Goal: Task Accomplishment & Management: Manage account settings

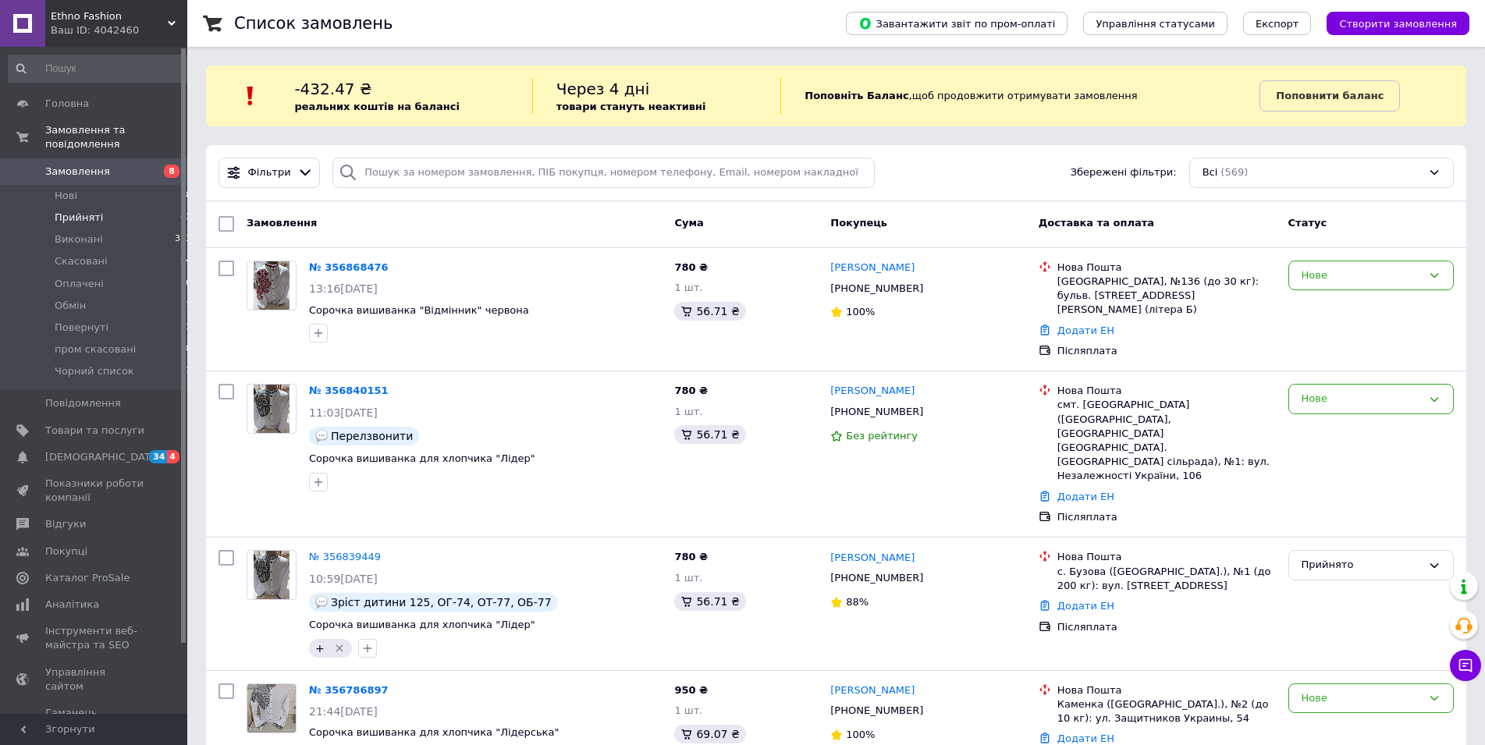
click at [65, 211] on span "Прийняті" at bounding box center [79, 218] width 48 height 14
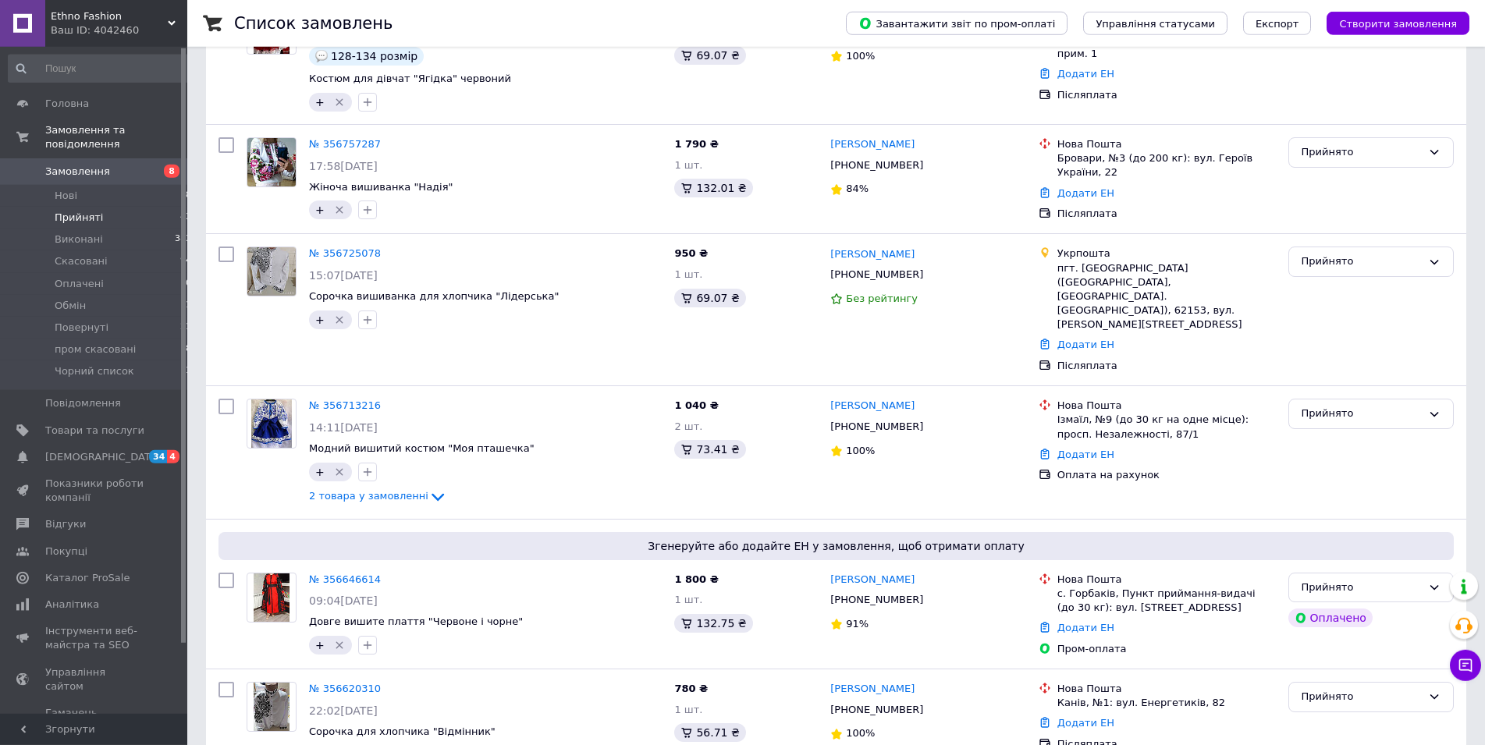
scroll to position [2062, 0]
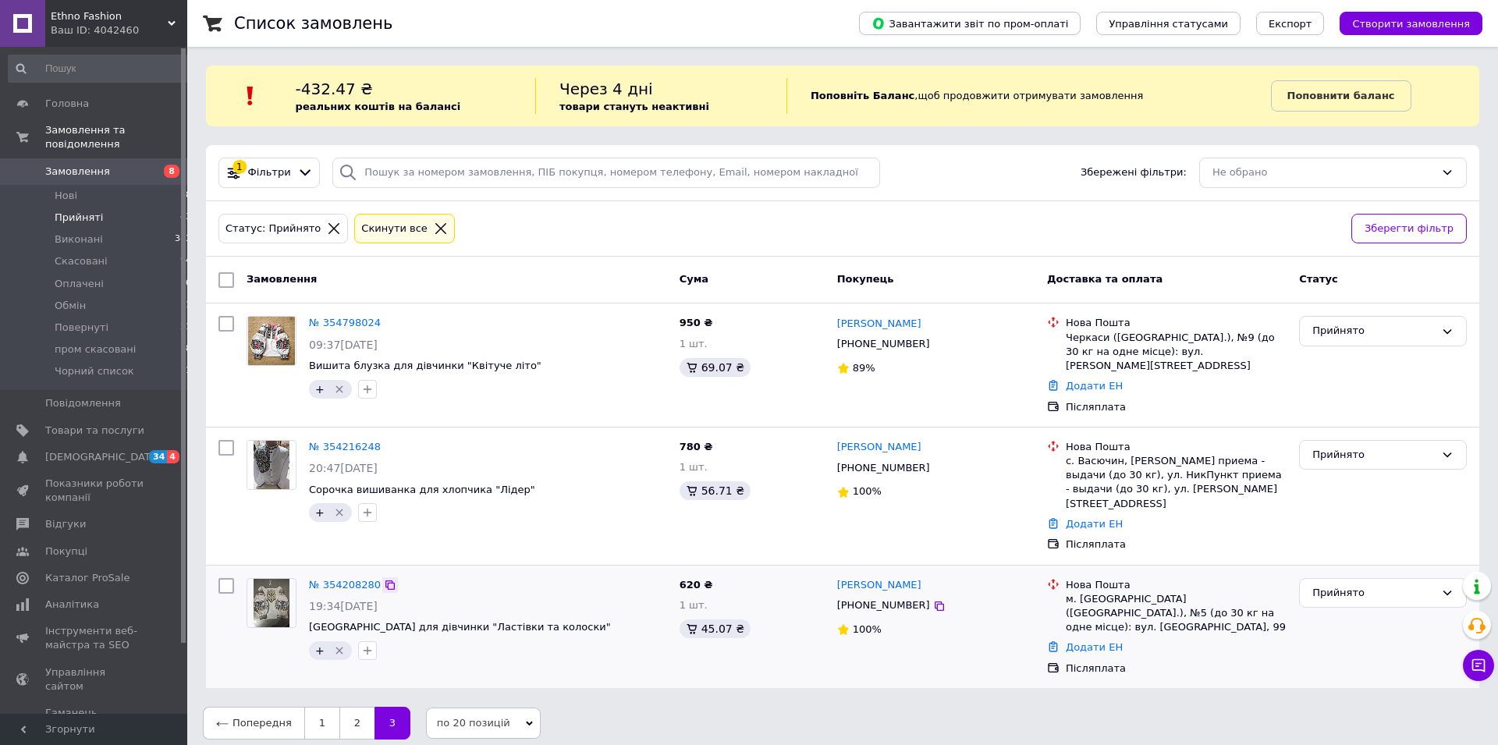
click at [385, 580] on icon at bounding box center [389, 584] width 9 height 9
click at [354, 707] on link "2" at bounding box center [356, 723] width 35 height 33
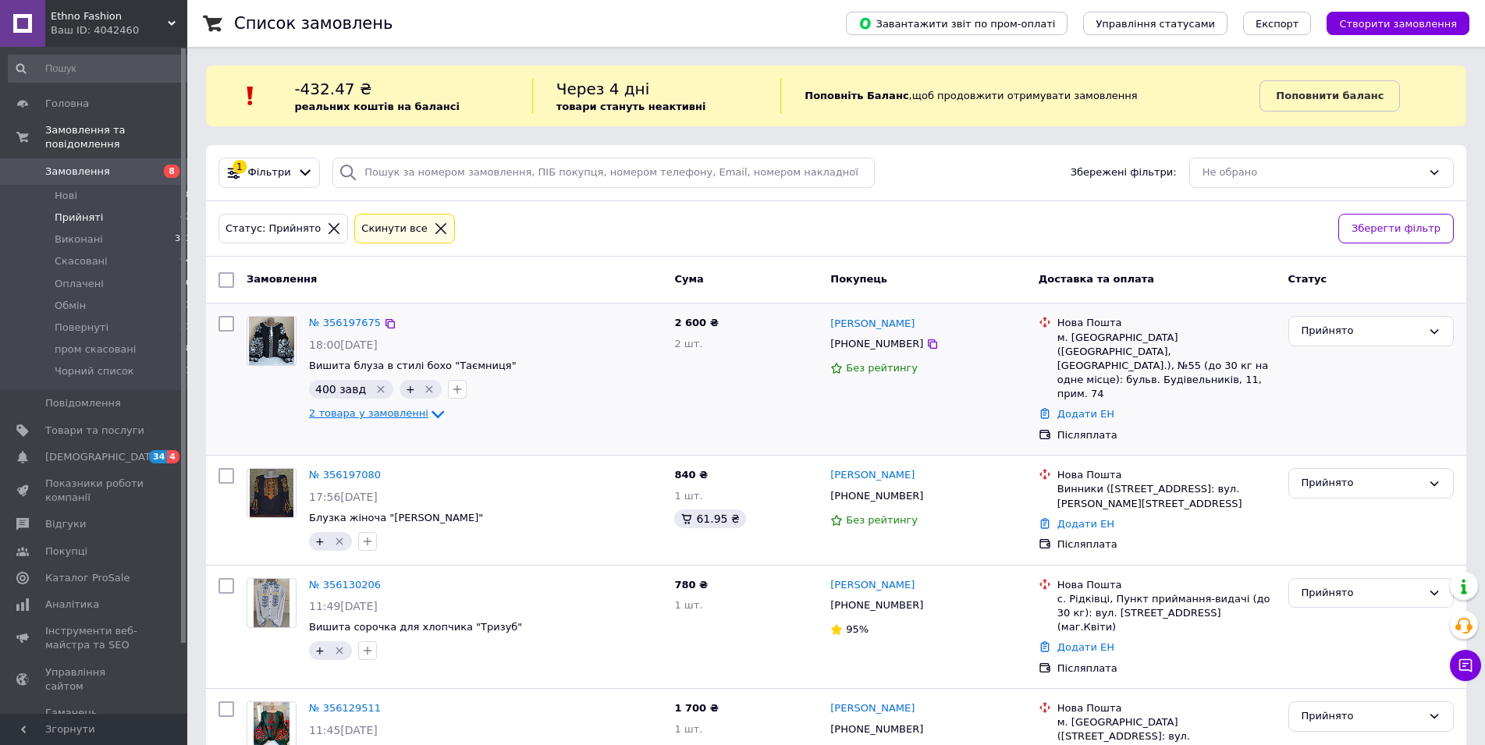
click at [389, 414] on span "2 товара у замовленні" at bounding box center [368, 413] width 119 height 12
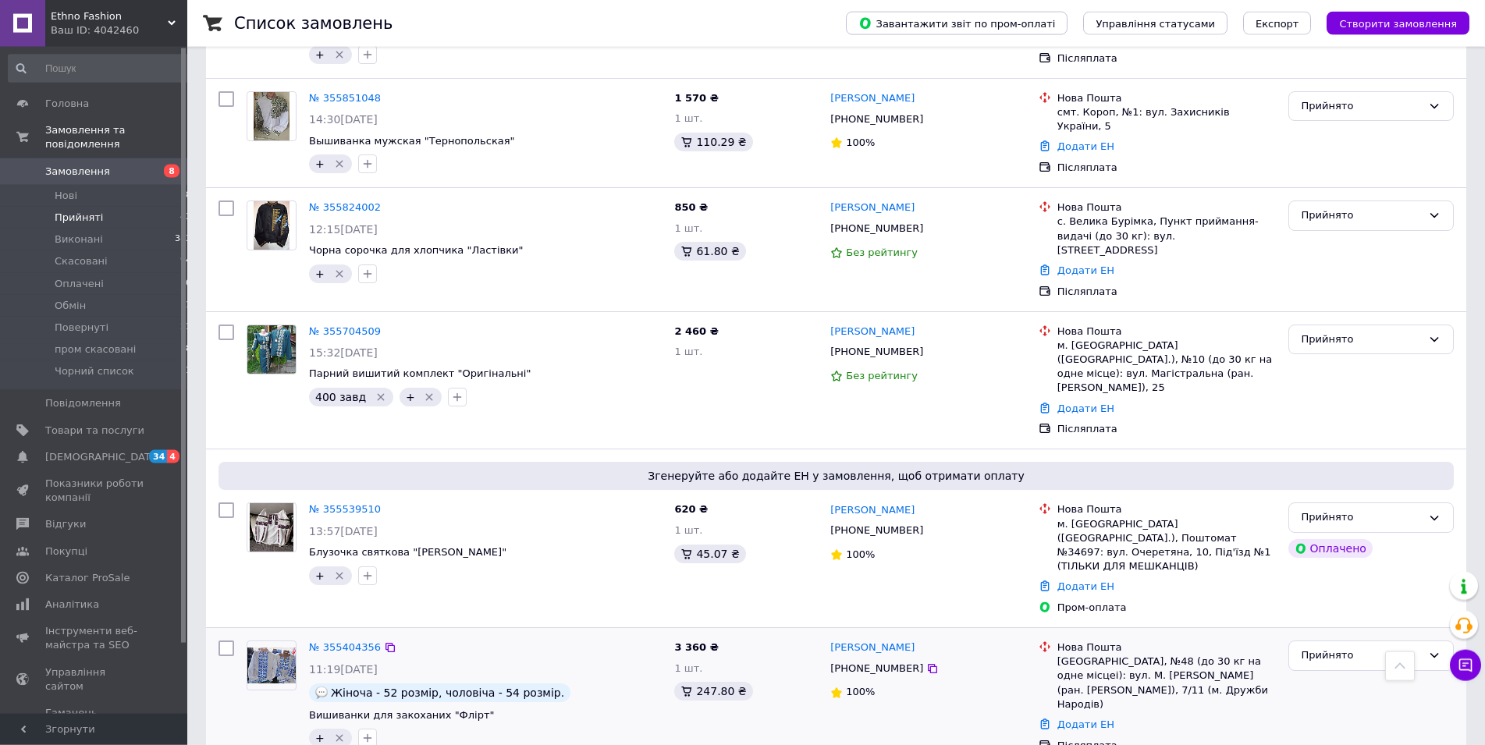
scroll to position [2191, 0]
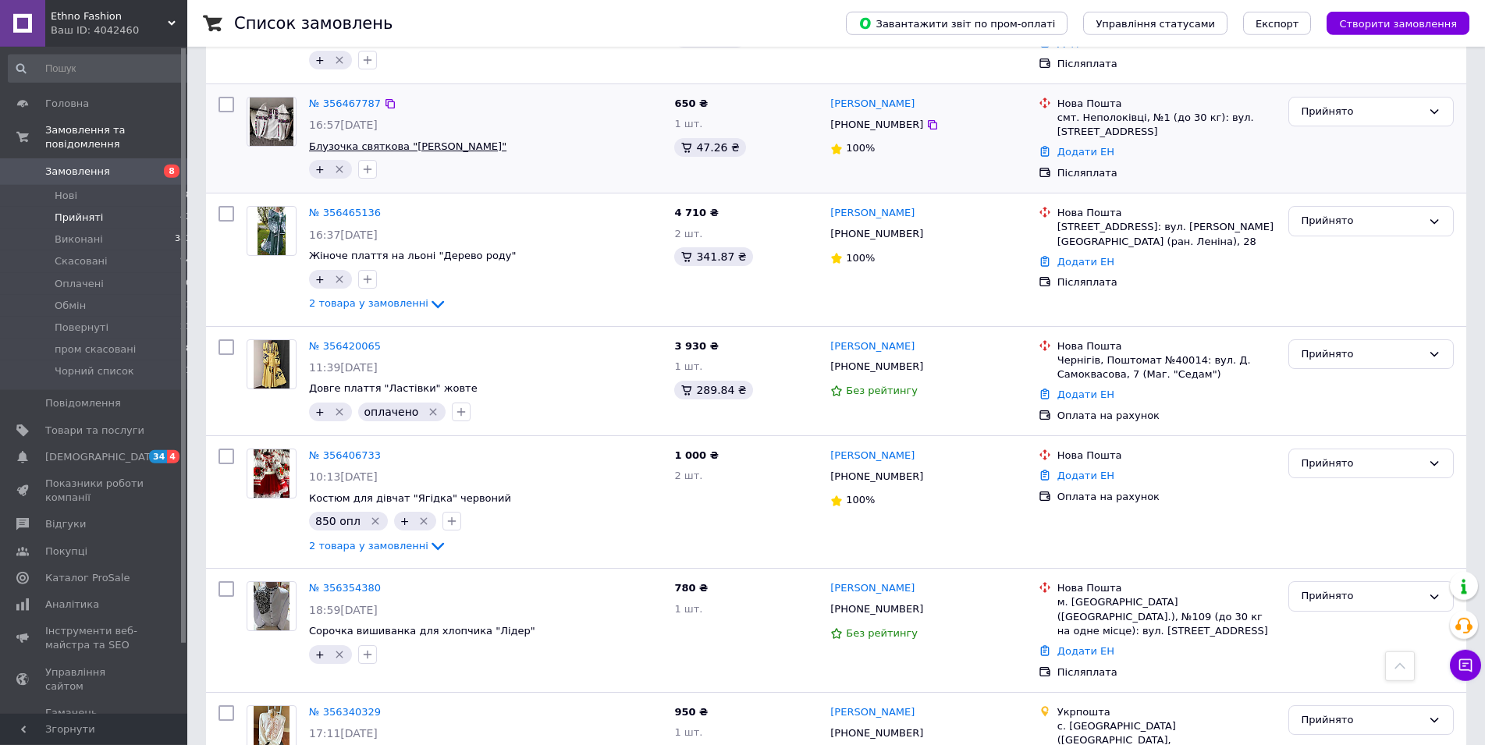
scroll to position [2062, 0]
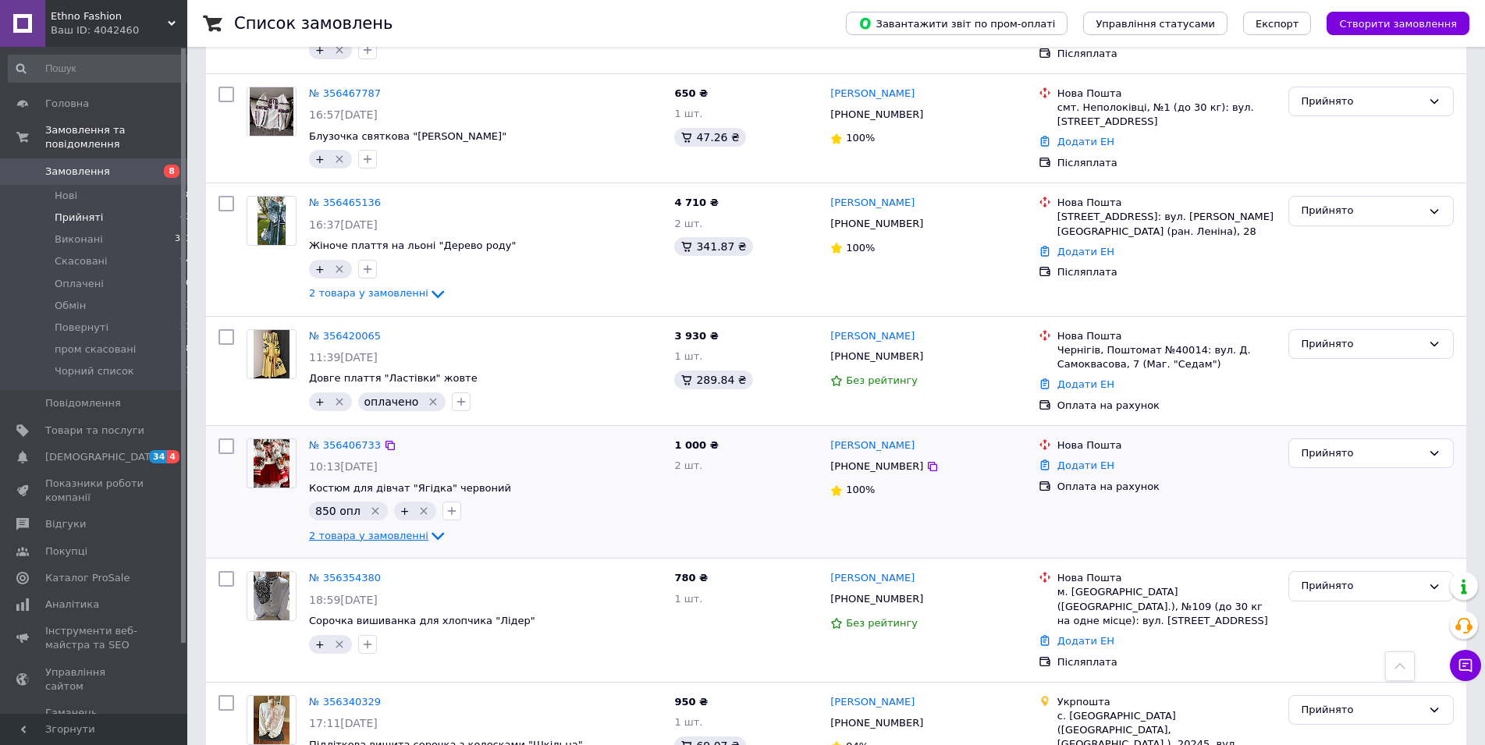
click at [379, 530] on span "2 товара у замовленні" at bounding box center [368, 536] width 119 height 12
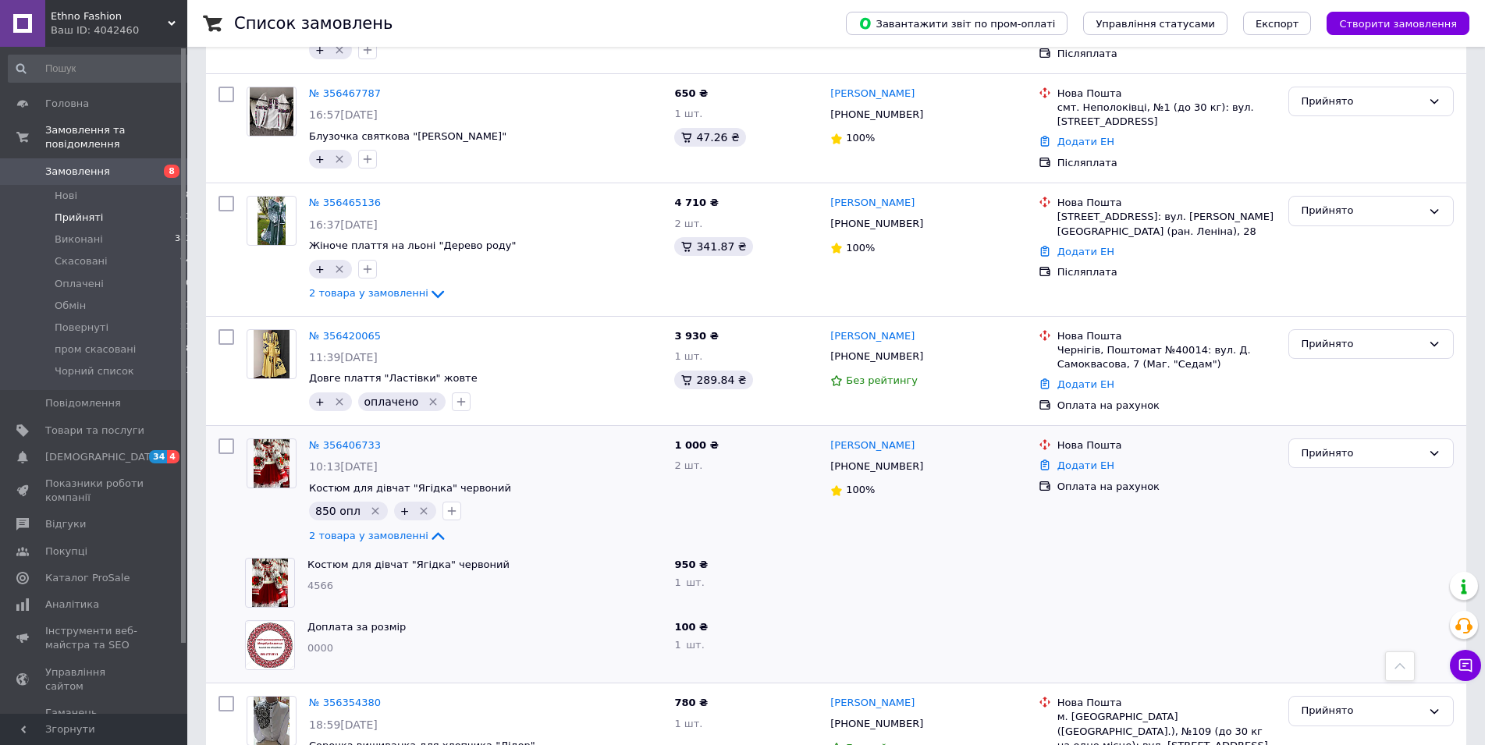
scroll to position [2187, 0]
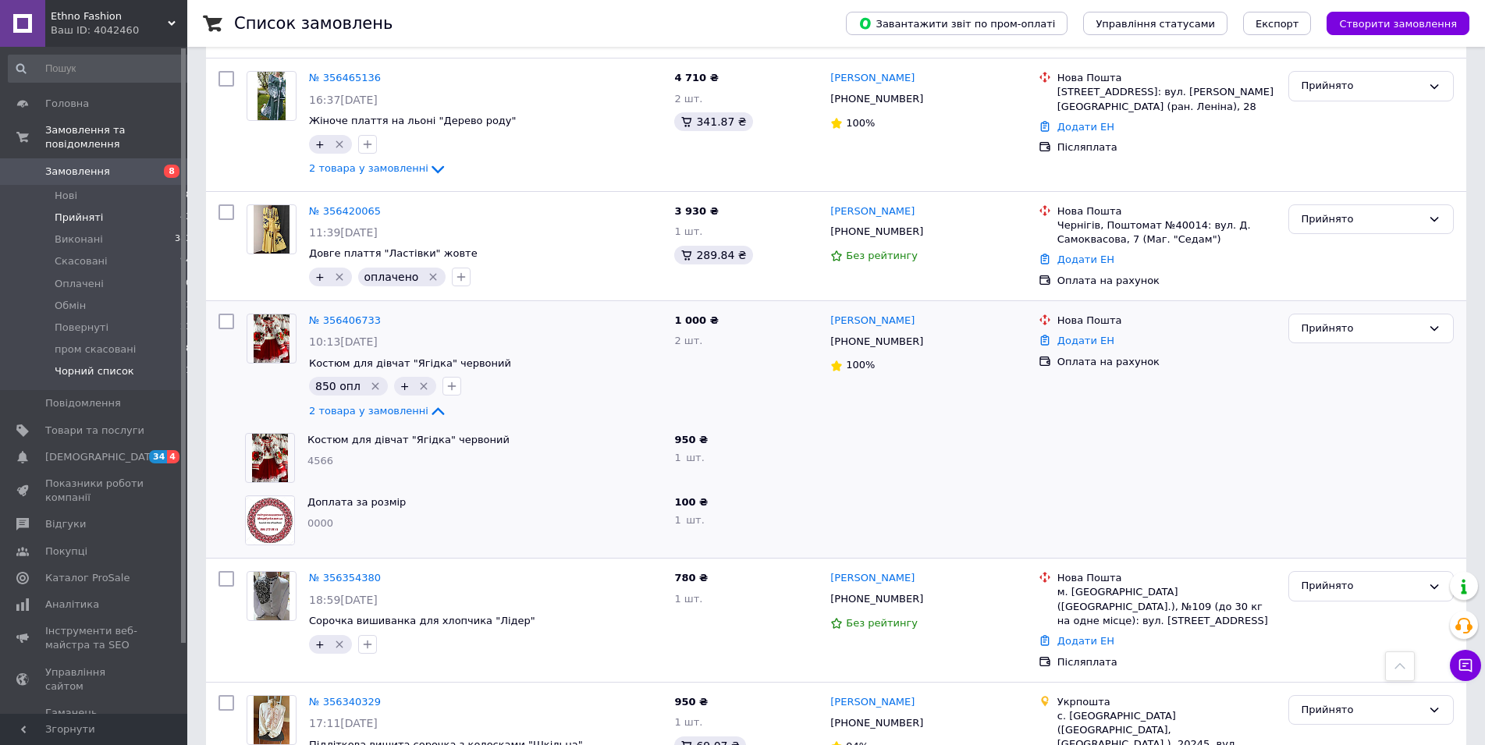
click at [65, 365] on li "Чорний список 11" at bounding box center [100, 375] width 200 height 30
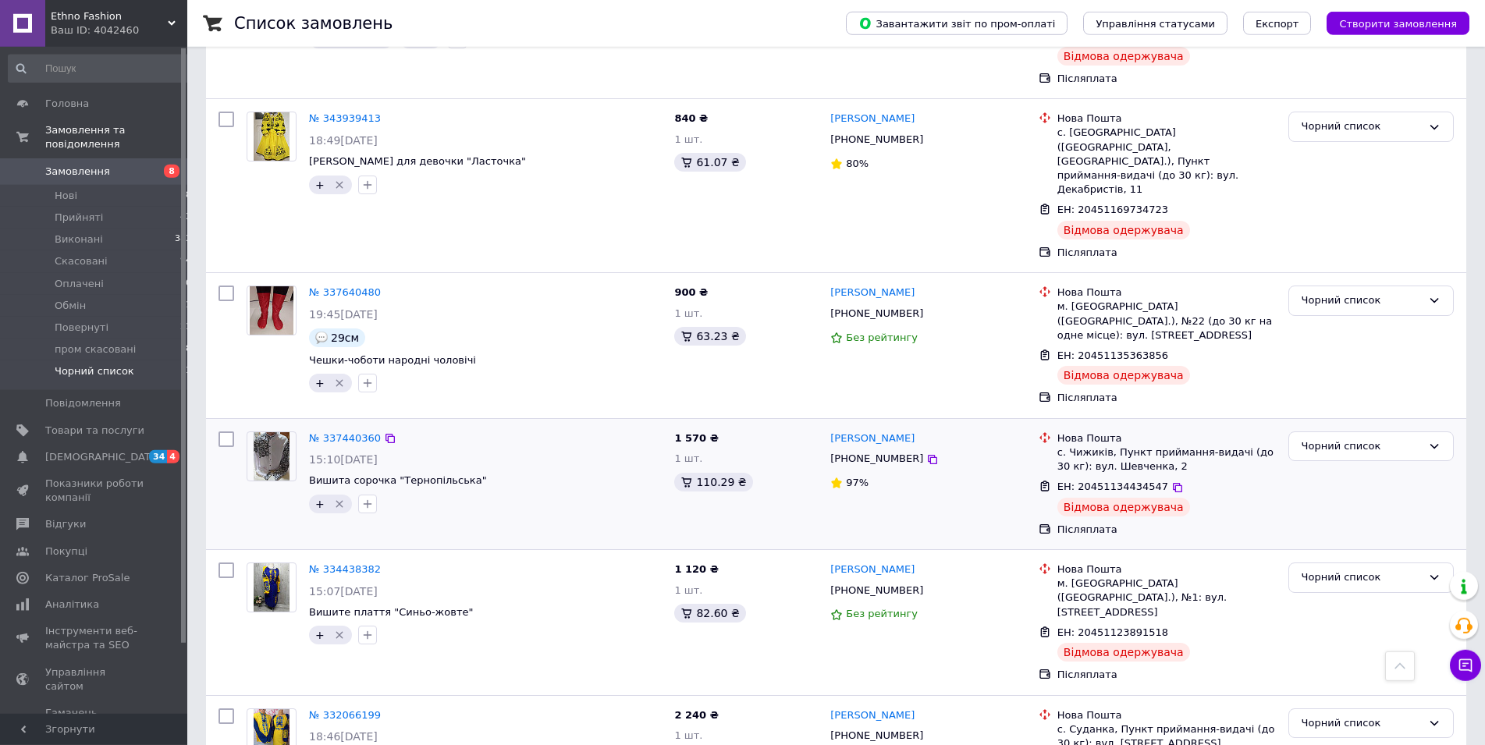
scroll to position [1044, 0]
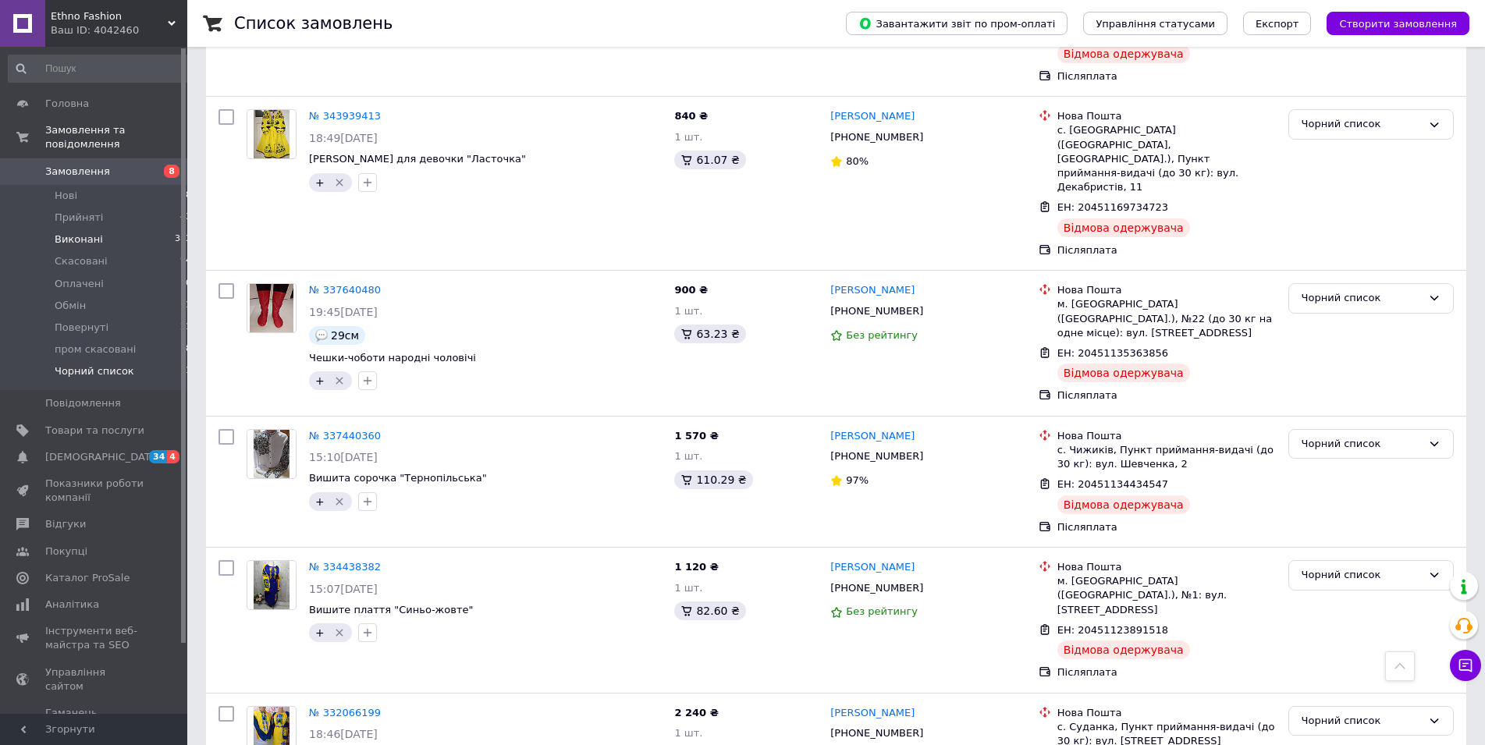
click at [63, 232] on span "Виконані" at bounding box center [79, 239] width 48 height 14
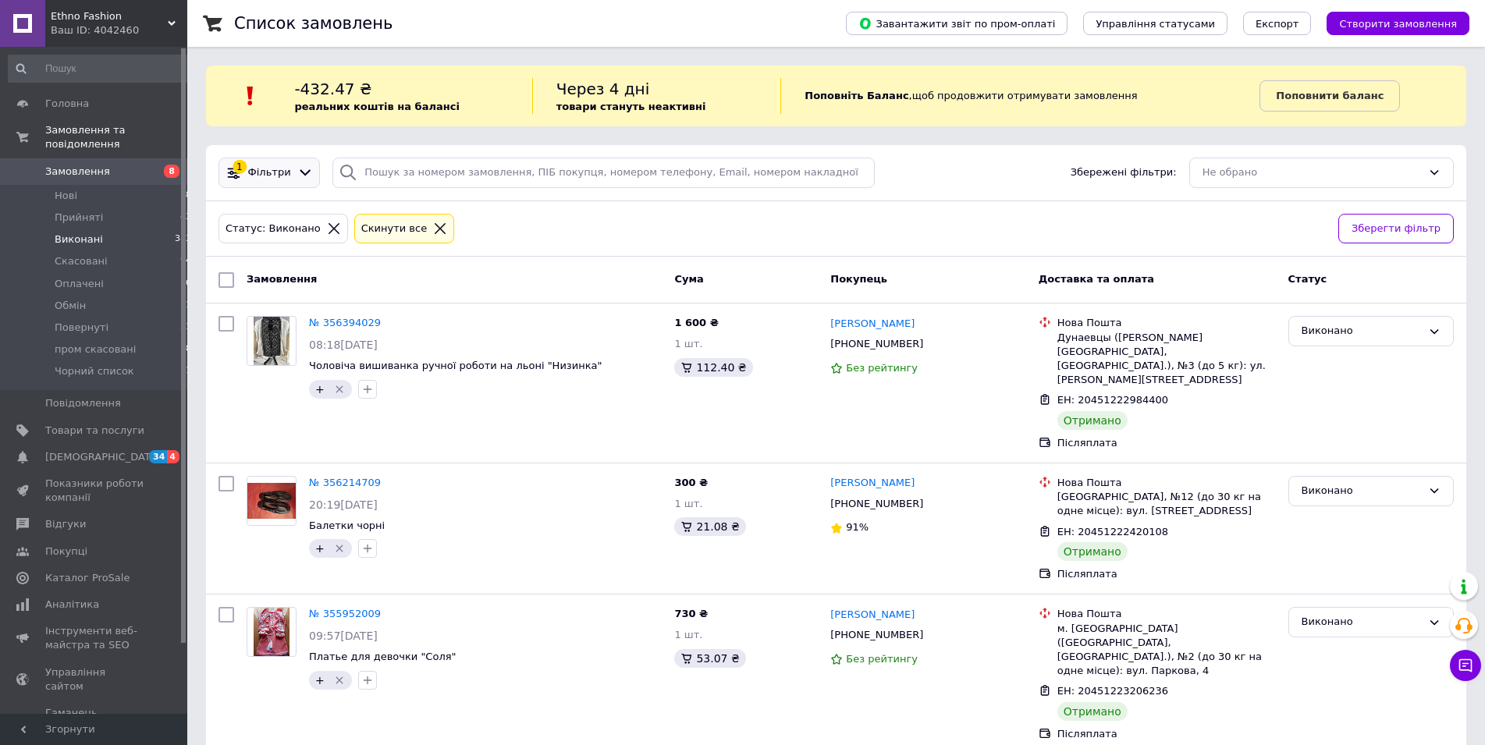
click at [248, 169] on span "Фільтри" at bounding box center [269, 172] width 43 height 15
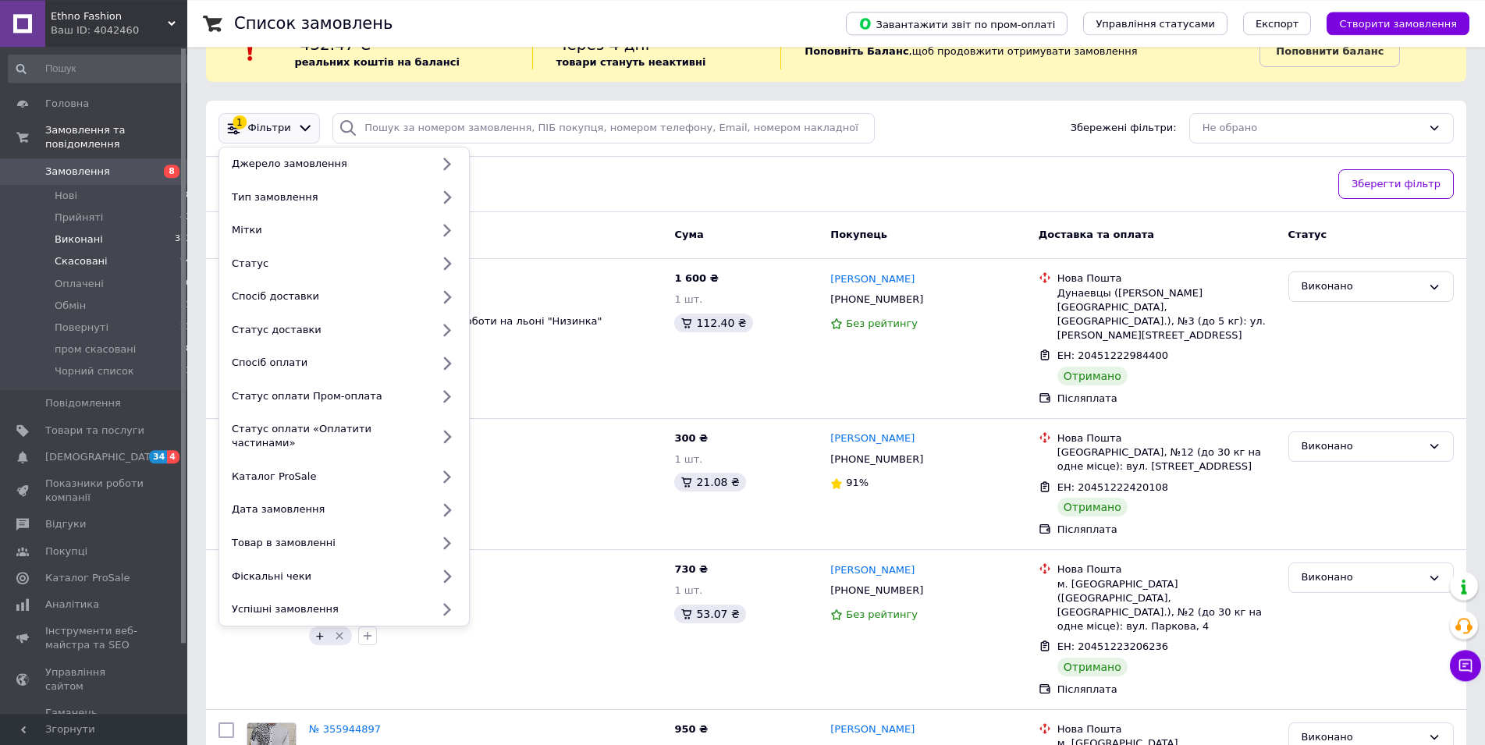
scroll to position [80, 0]
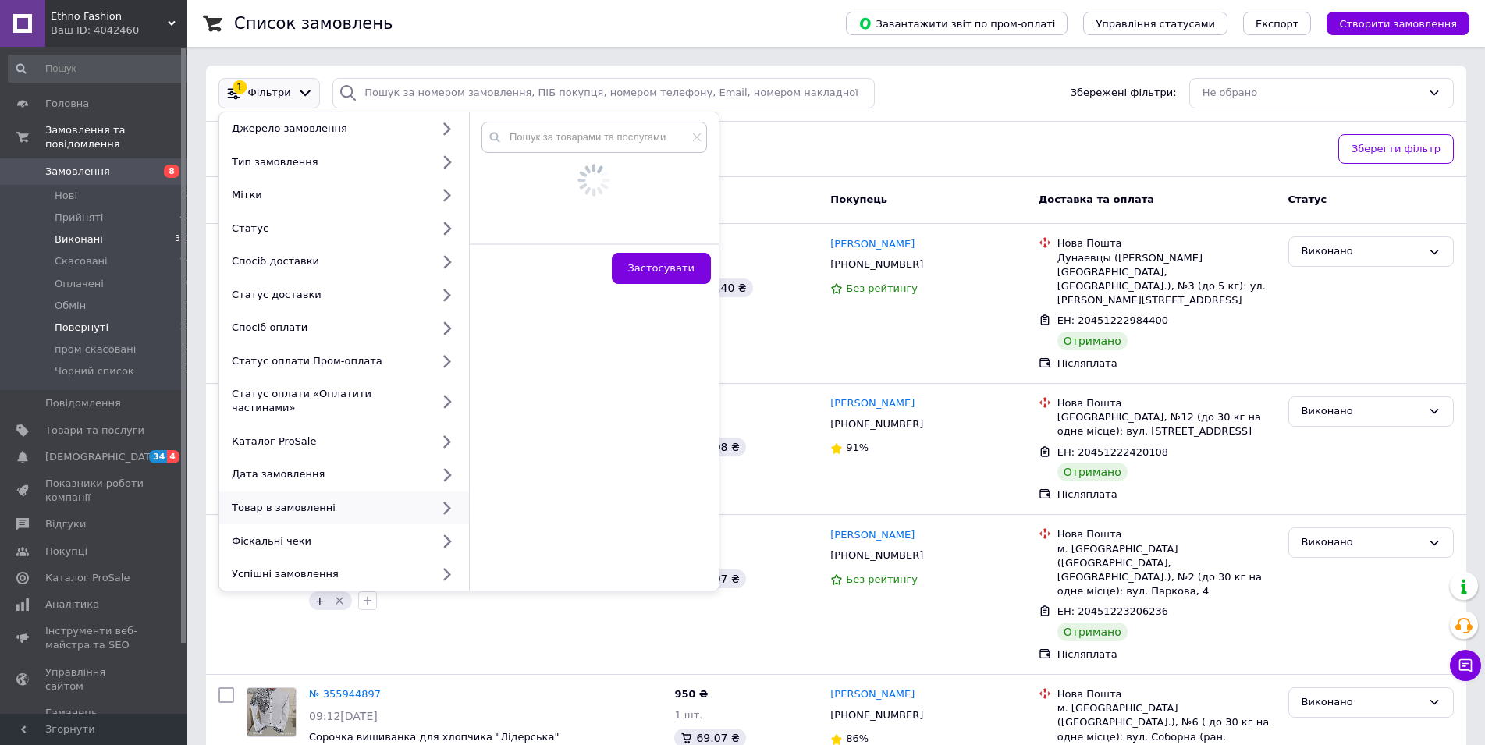
click at [72, 321] on span "Повернуті" at bounding box center [82, 328] width 54 height 14
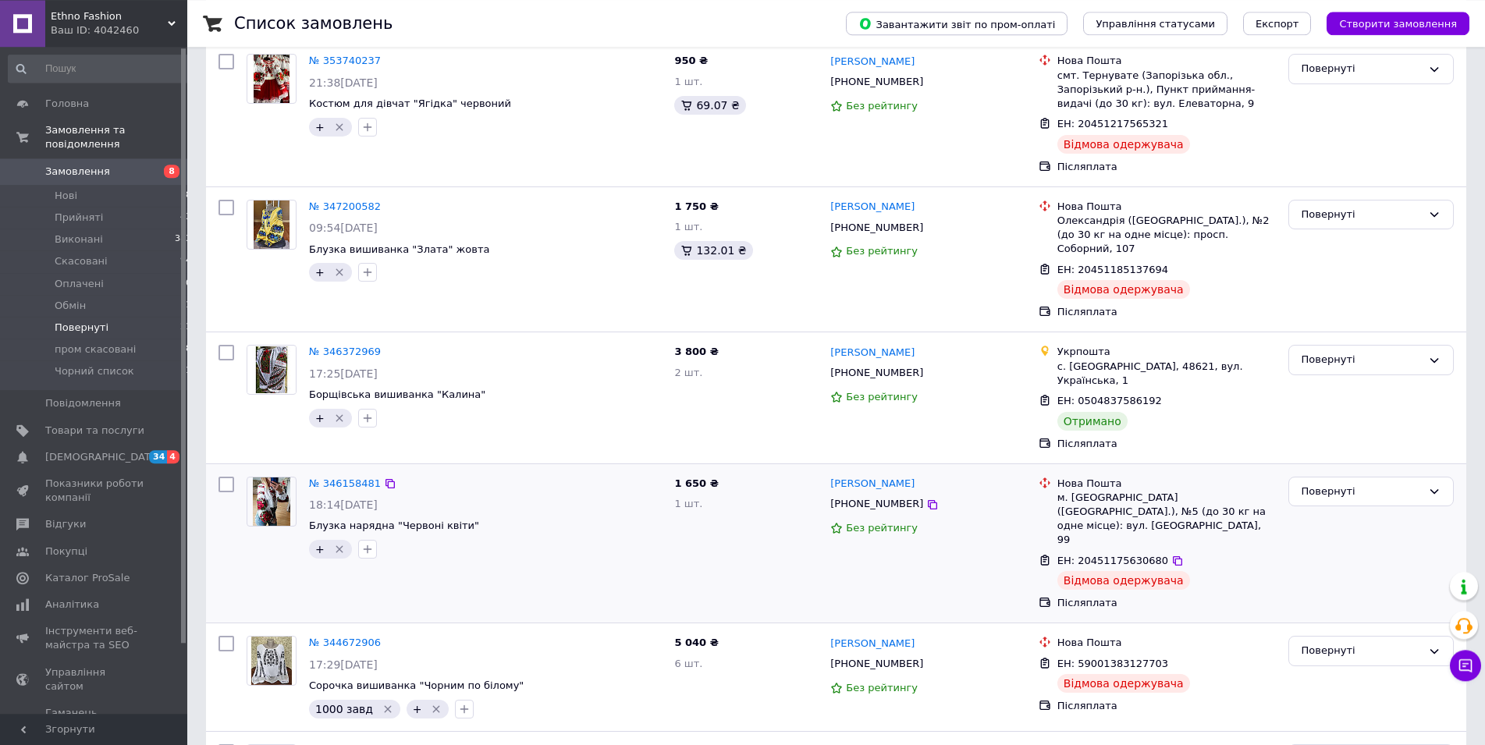
scroll to position [239, 0]
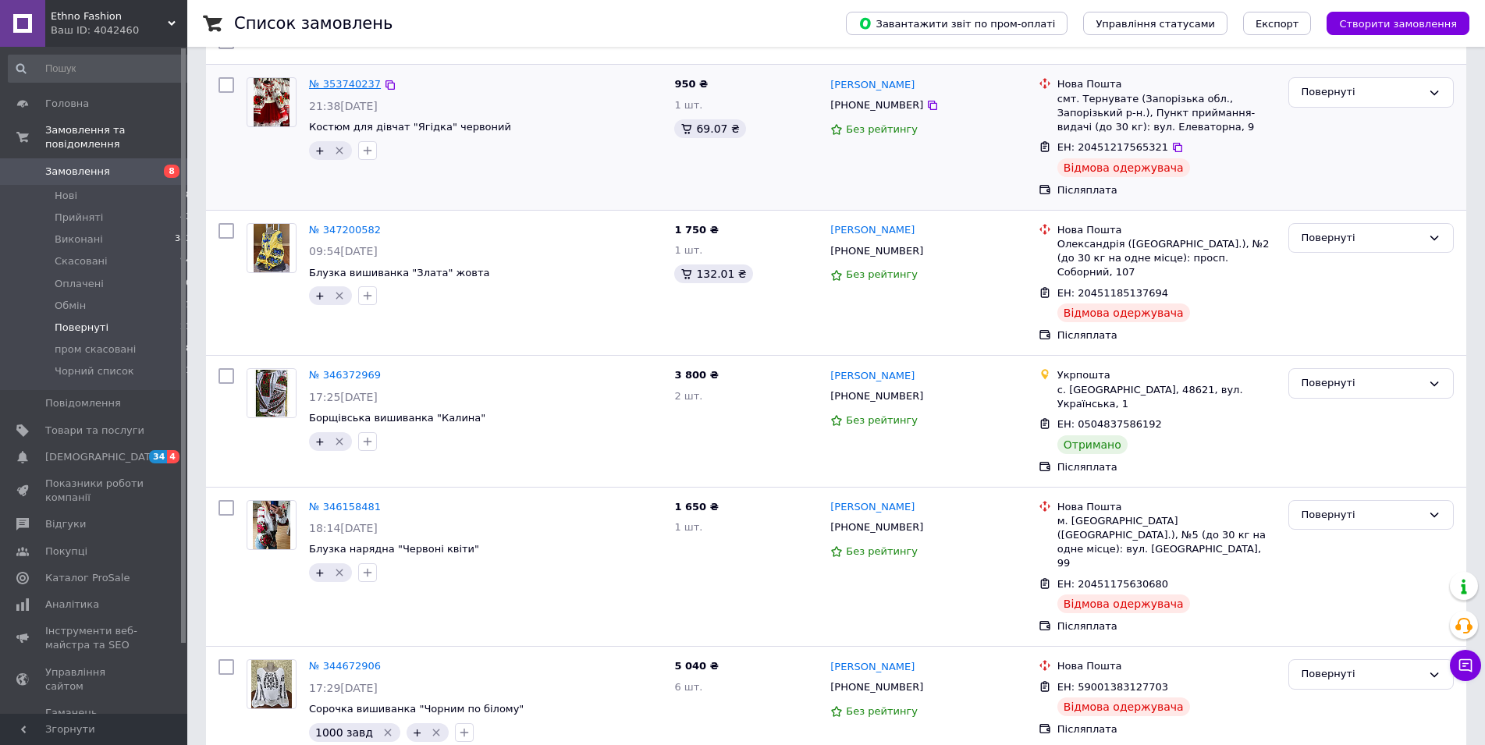
click at [330, 84] on link "№ 353740237" at bounding box center [345, 84] width 72 height 12
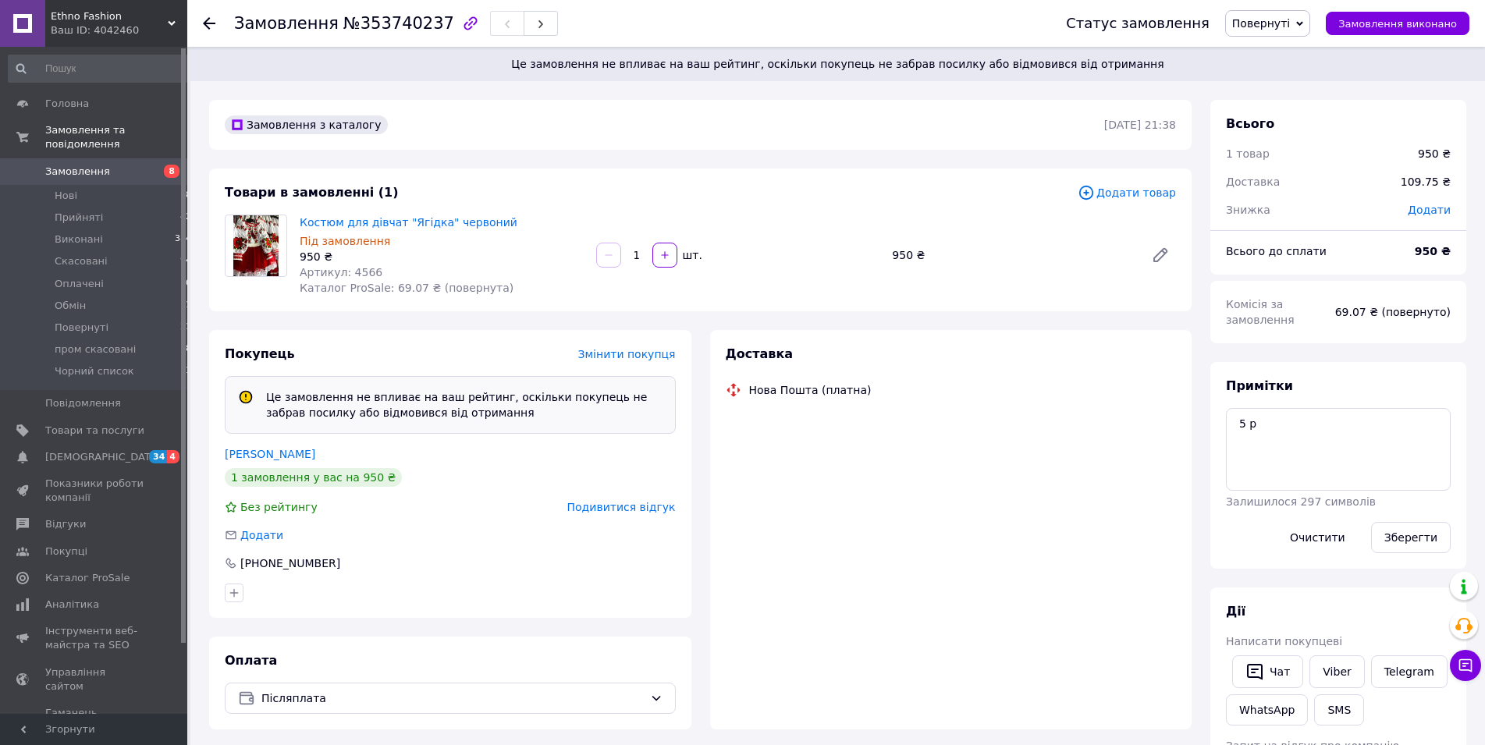
scroll to position [134, 0]
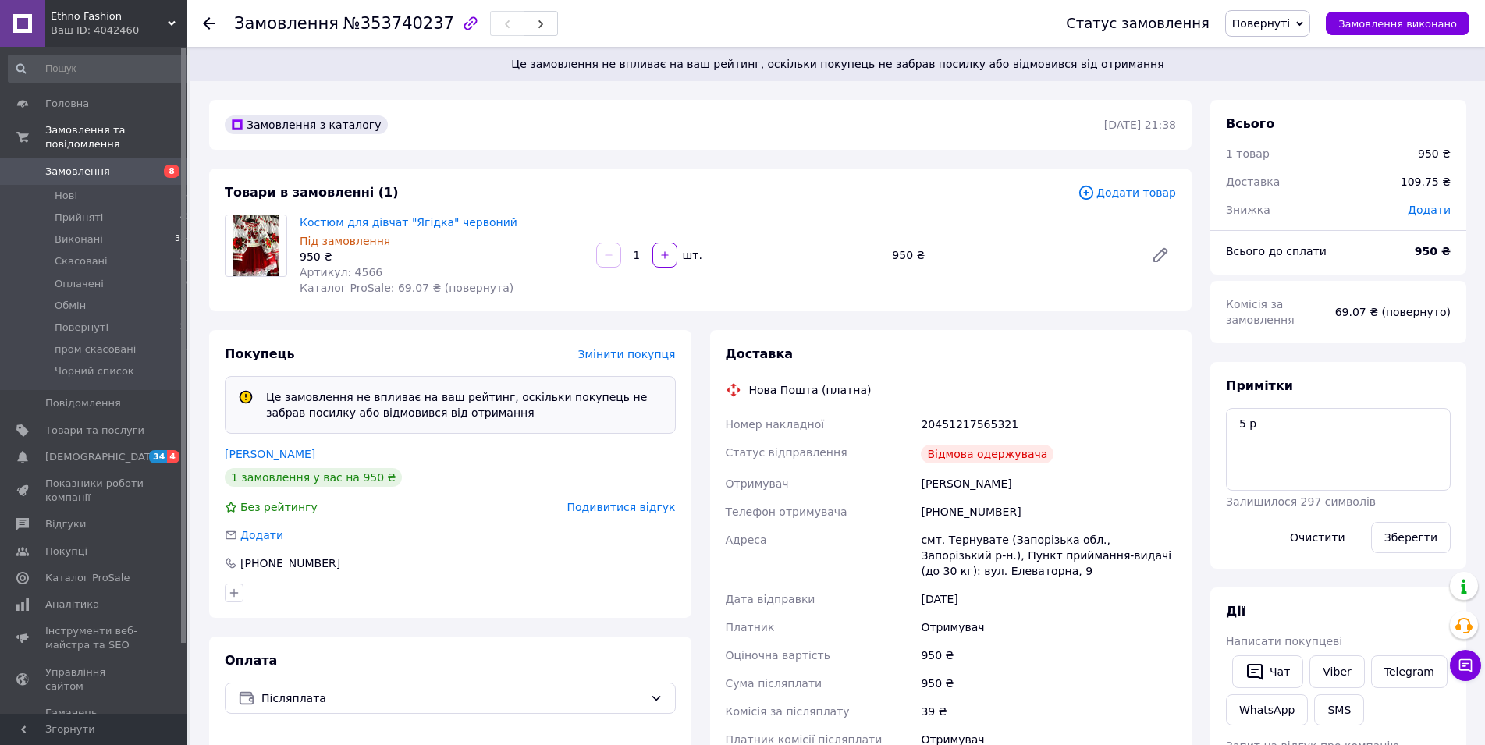
click at [66, 165] on span "Замовлення" at bounding box center [77, 172] width 65 height 14
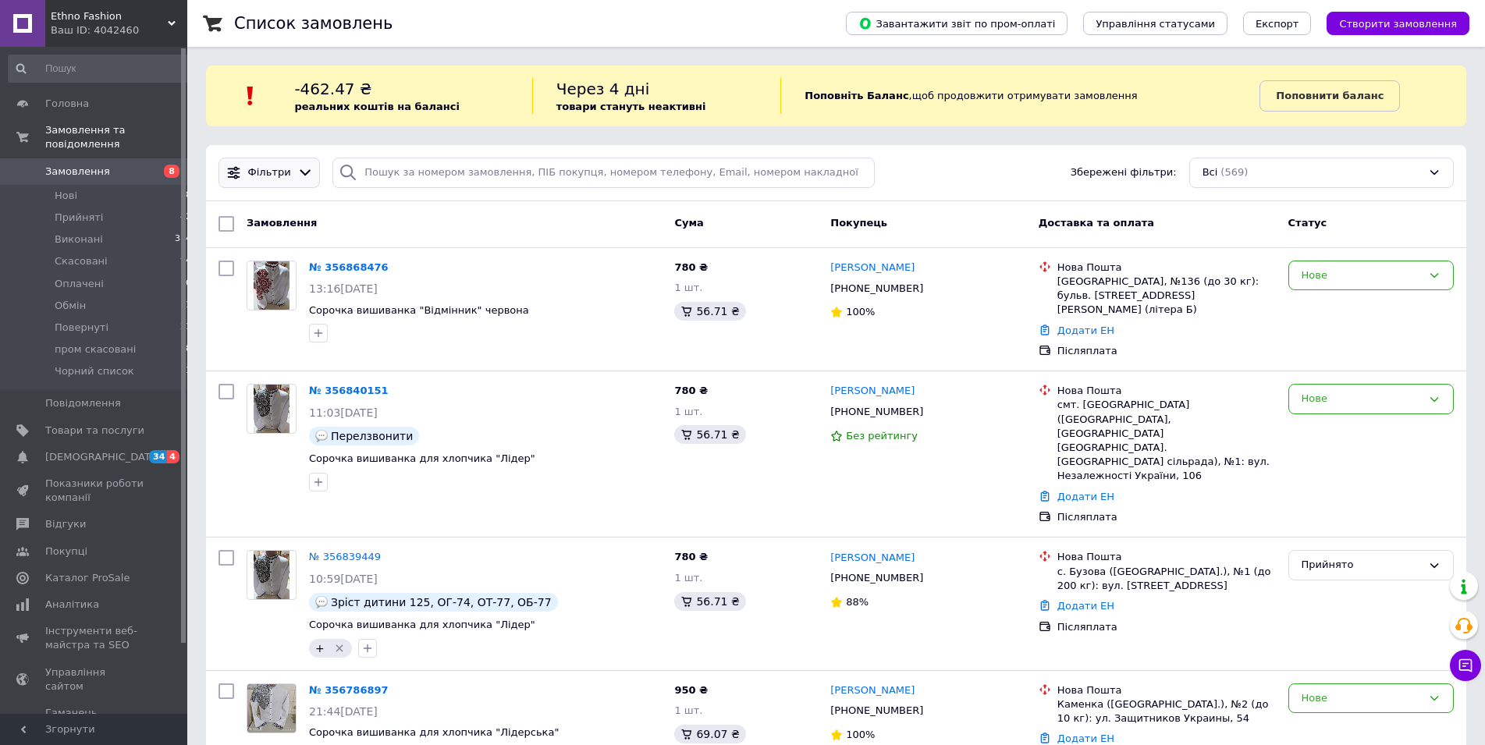
click at [273, 164] on div "Фільтри" at bounding box center [268, 173] width 101 height 30
click at [267, 173] on span "Фільтри" at bounding box center [269, 172] width 43 height 15
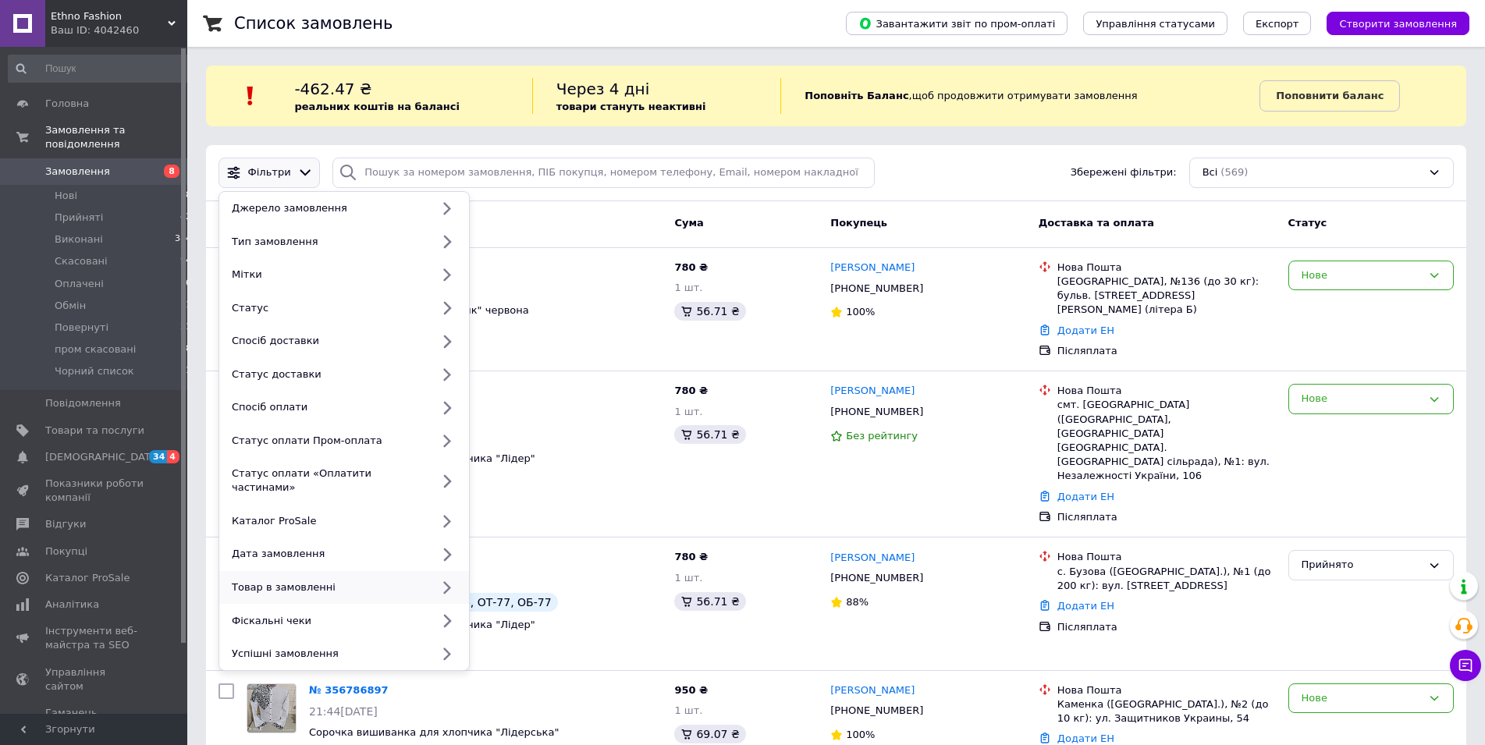
click at [289, 580] on div "Товар в замовленні" at bounding box center [327, 587] width 205 height 14
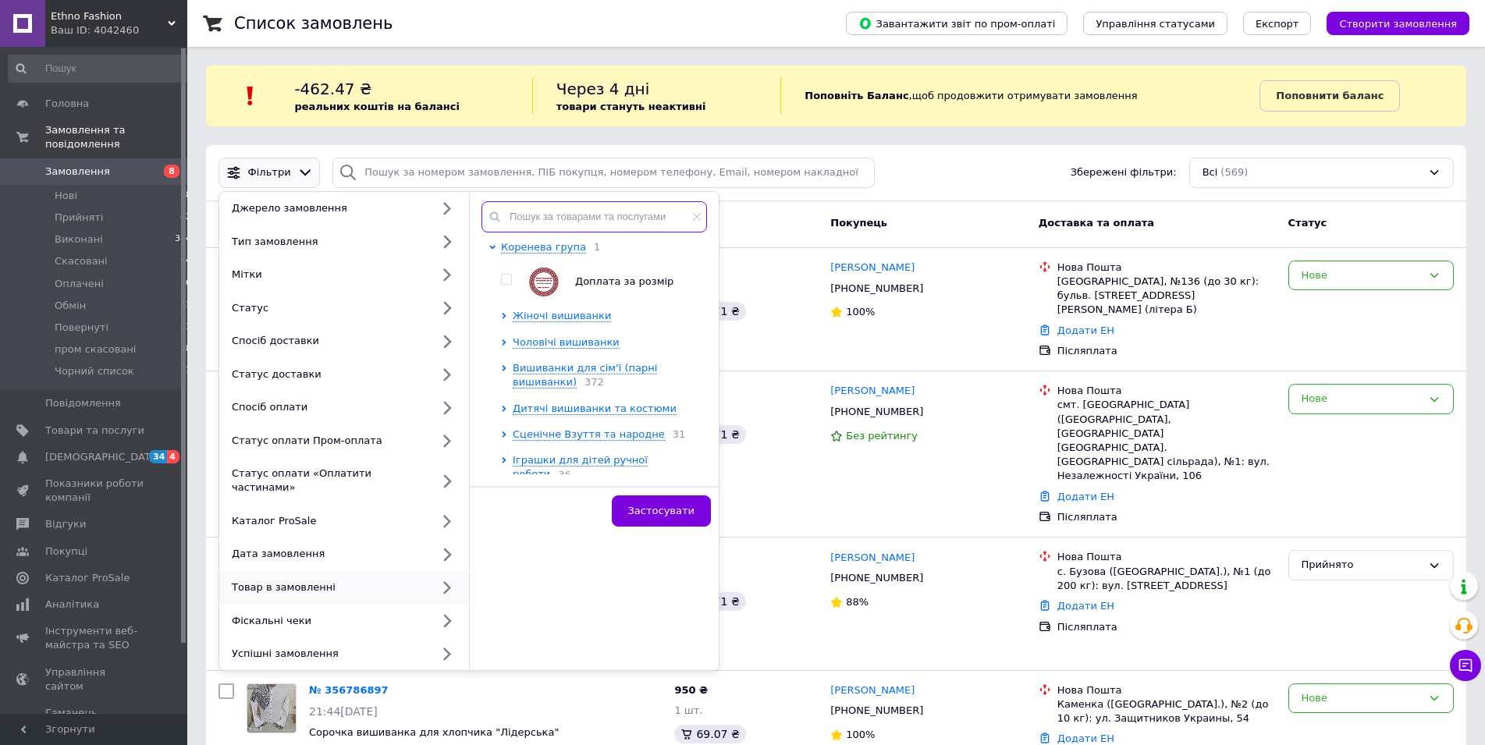
click at [545, 209] on input "text" at bounding box center [593, 216] width 225 height 31
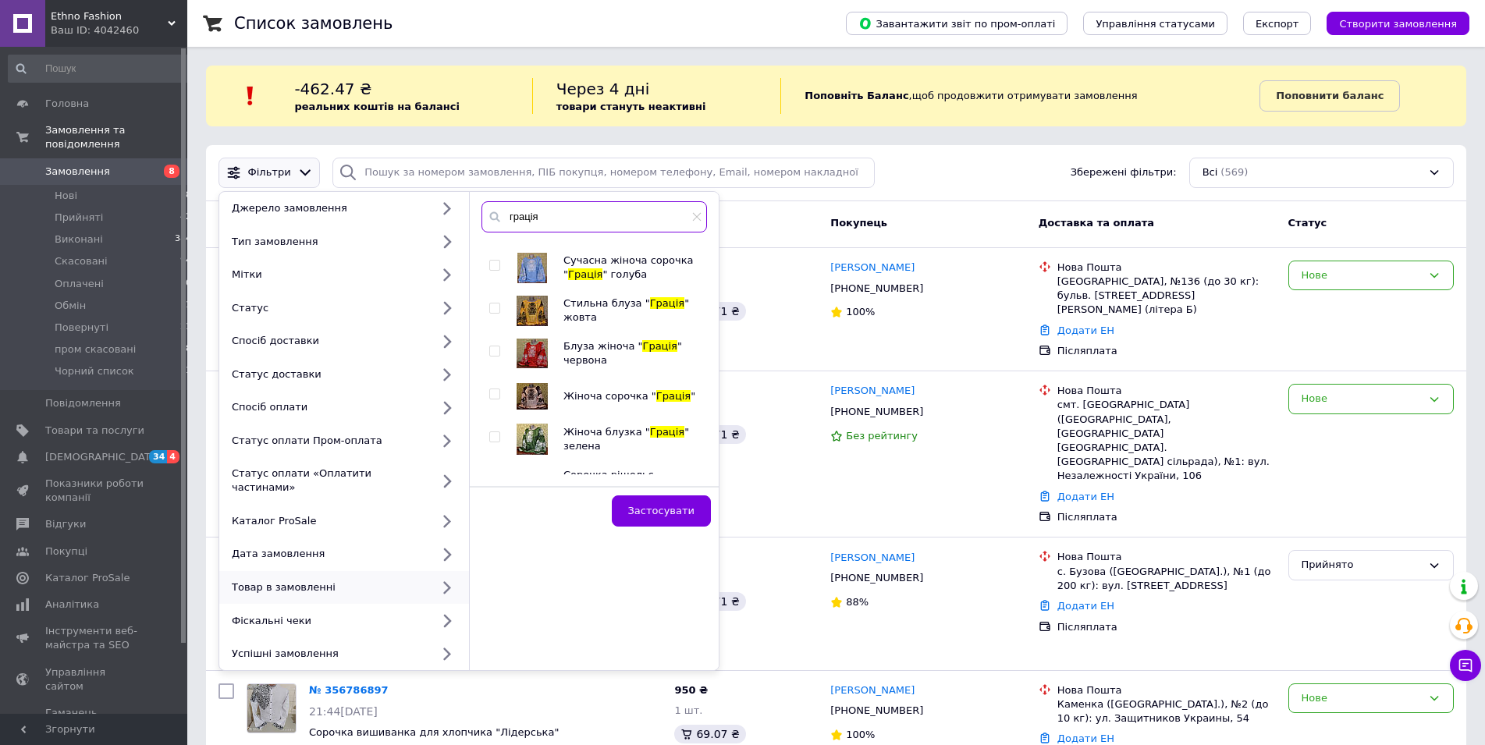
scroll to position [1439, 0]
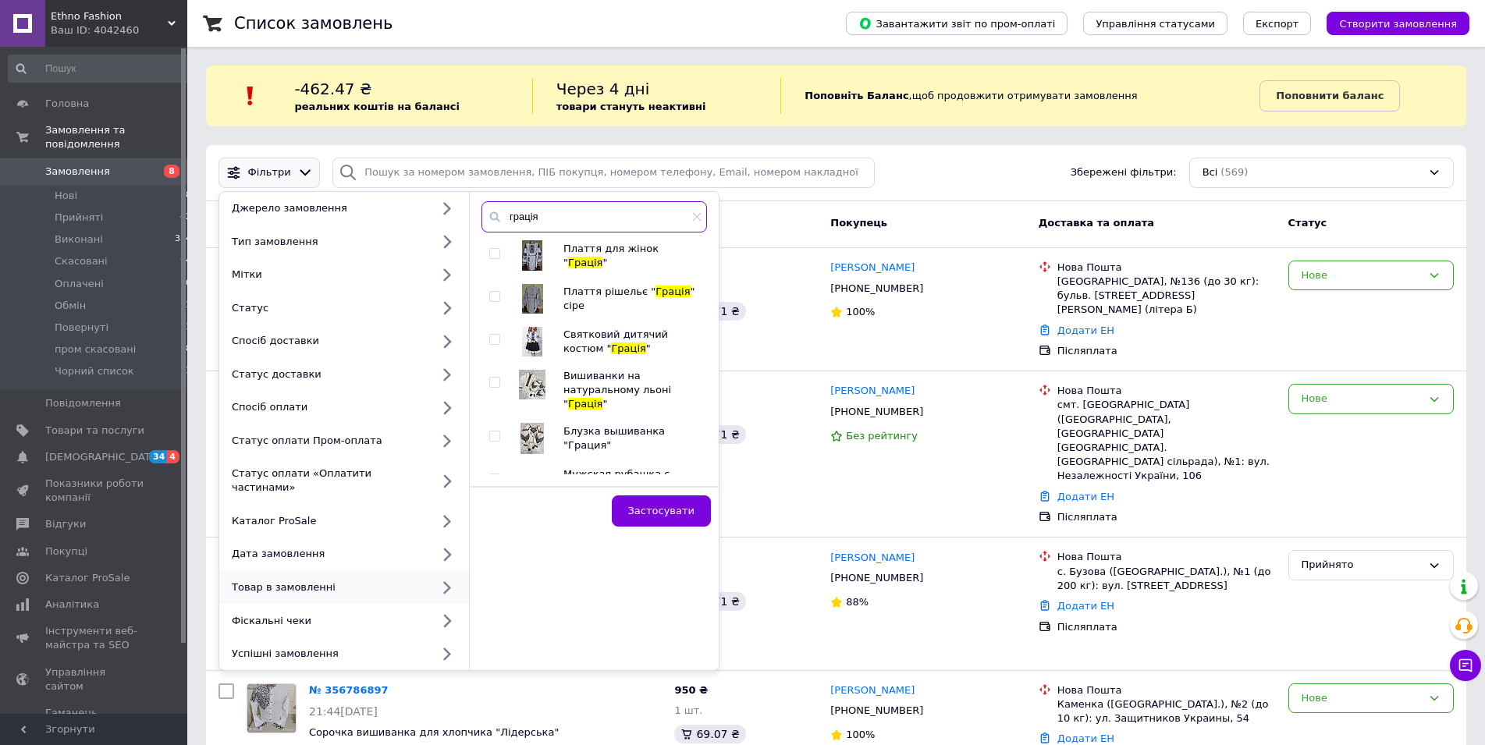
type input "грація"
click at [491, 335] on input "checkbox" at bounding box center [494, 340] width 10 height 10
checkbox input "true"
click at [655, 503] on button "Застосувати" at bounding box center [661, 510] width 99 height 31
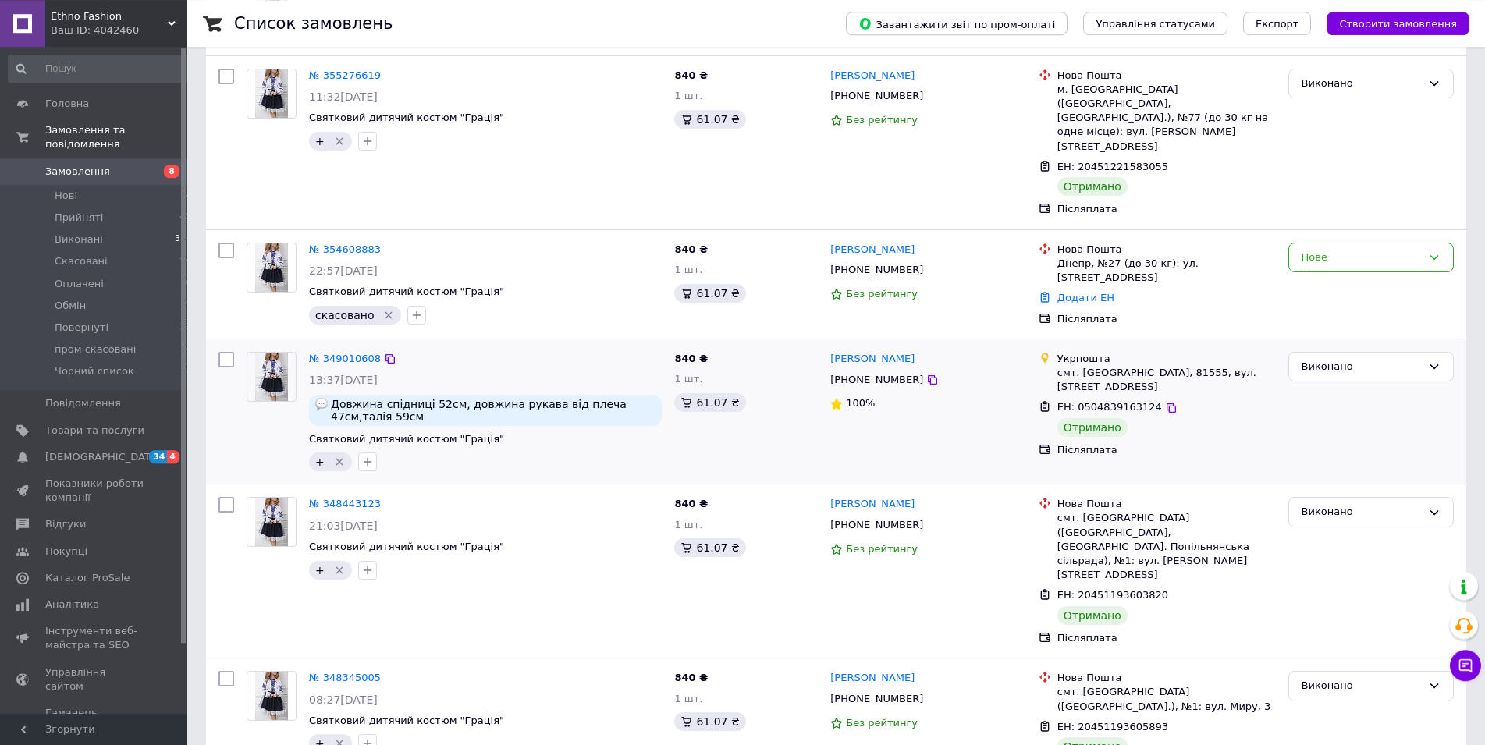
scroll to position [360, 0]
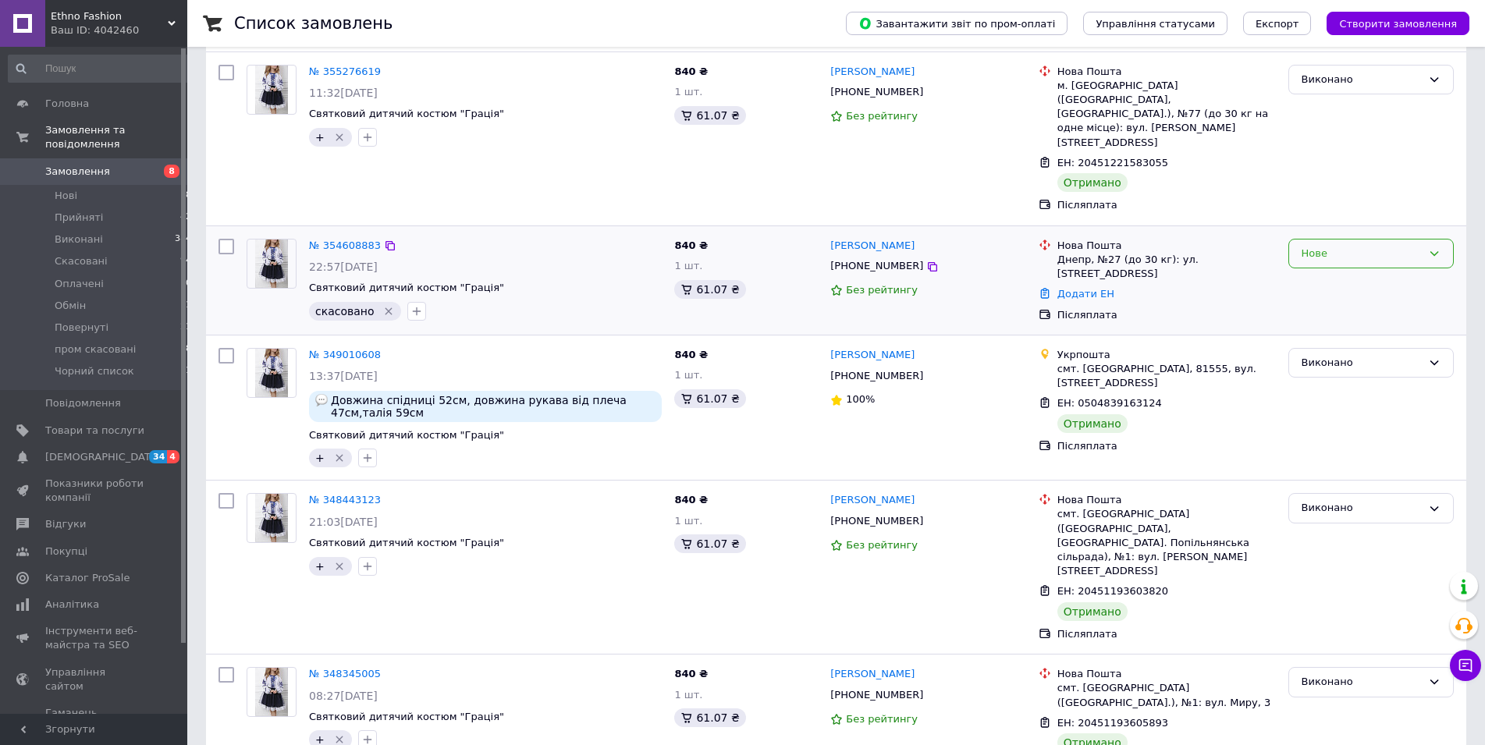
click at [1348, 239] on div "Нове" at bounding box center [1370, 254] width 165 height 30
click at [1337, 328] on li "Скасовано" at bounding box center [1371, 342] width 164 height 29
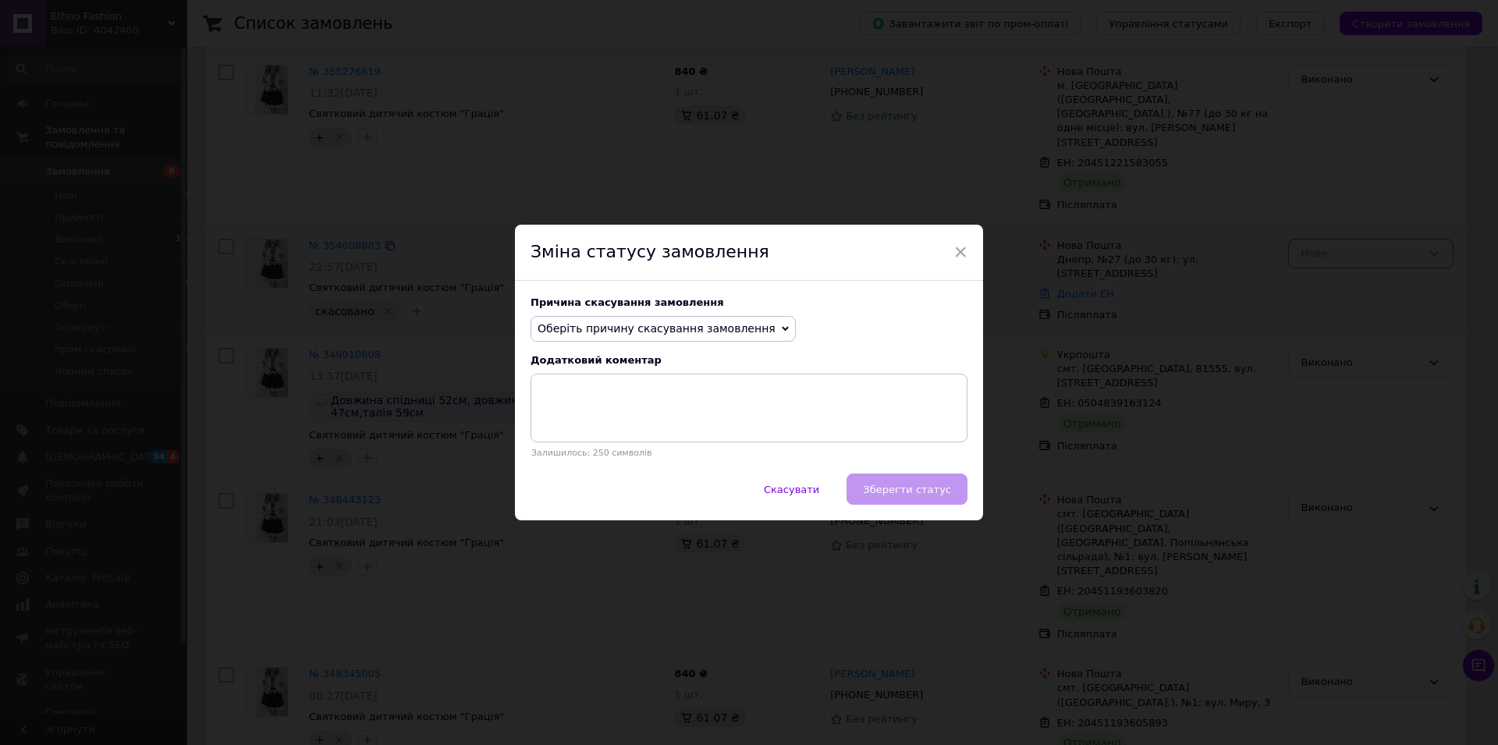
click at [584, 324] on span "Оберіть причину скасування замовлення" at bounding box center [657, 328] width 238 height 12
click at [562, 398] on li "Оплата не надійшла" at bounding box center [663, 403] width 264 height 22
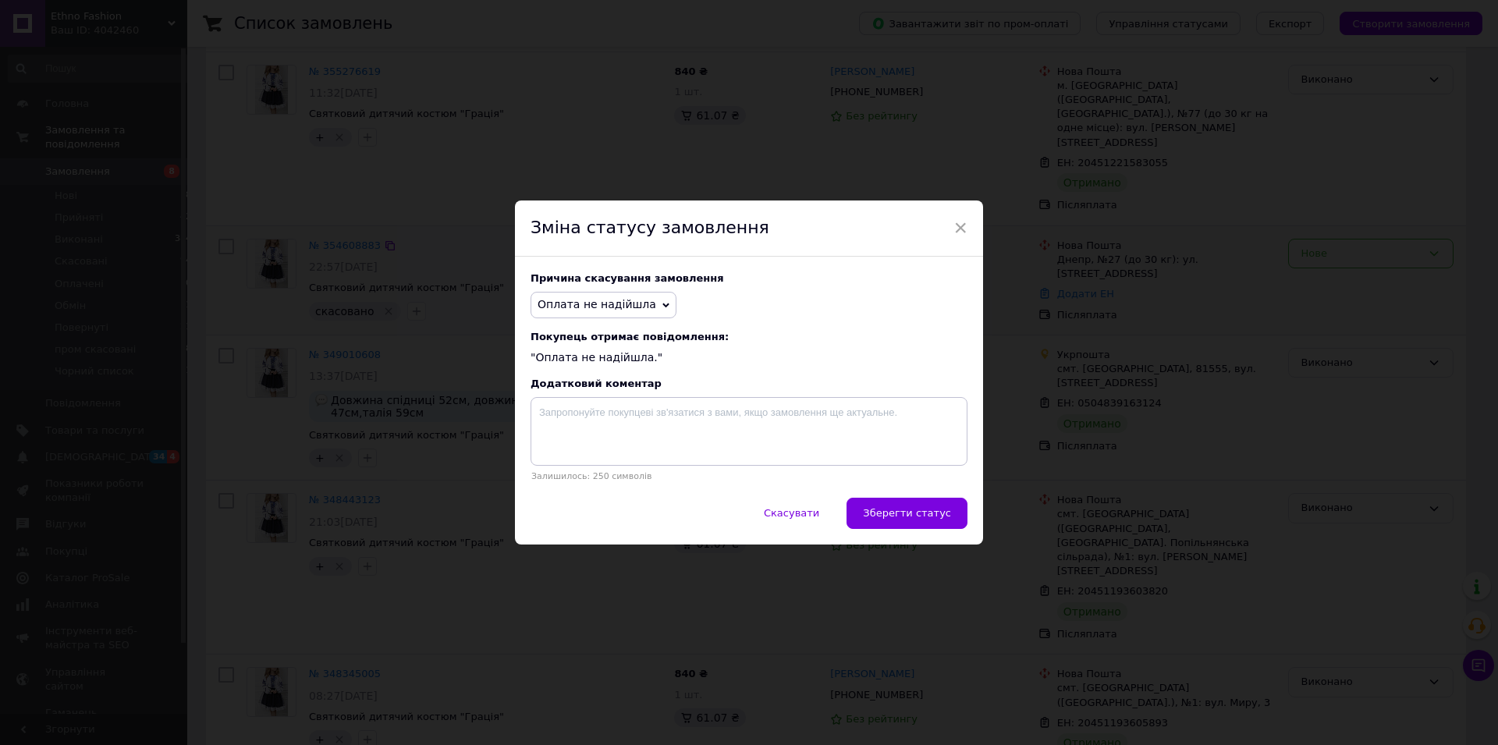
drag, startPoint x: 896, startPoint y: 518, endPoint x: 652, endPoint y: 537, distance: 244.1
click at [893, 518] on span "Зберегти статус" at bounding box center [907, 513] width 88 height 12
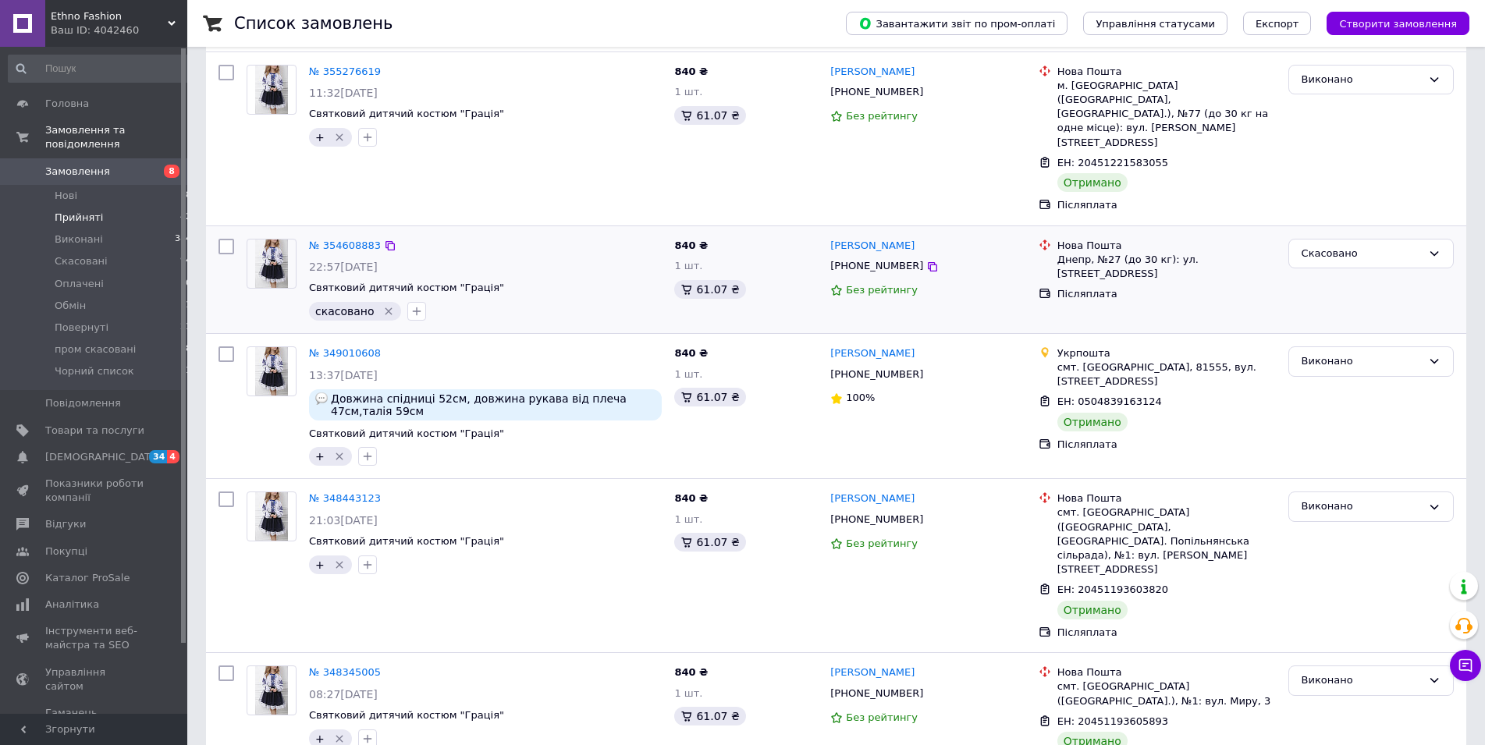
click at [69, 211] on span "Прийняті" at bounding box center [79, 218] width 48 height 14
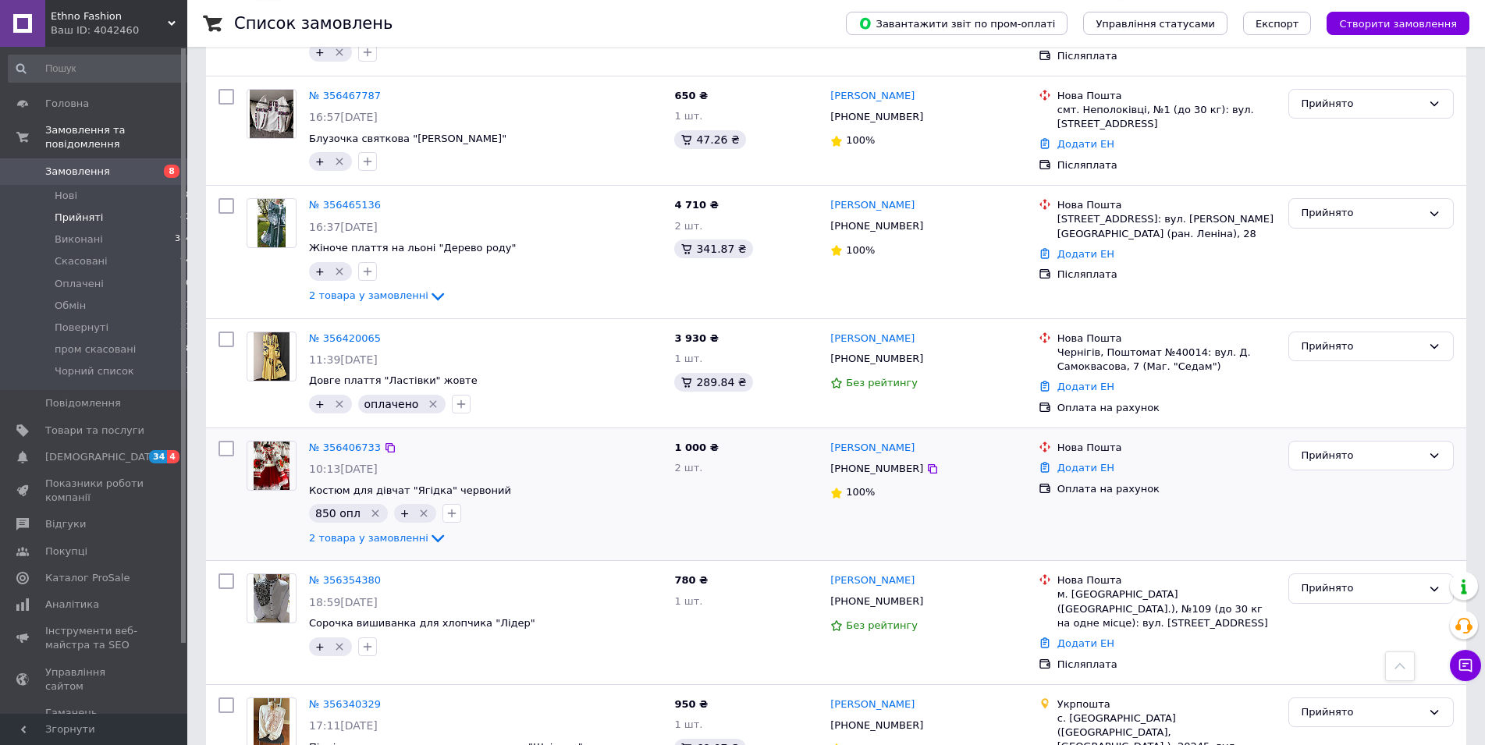
scroll to position [2062, 0]
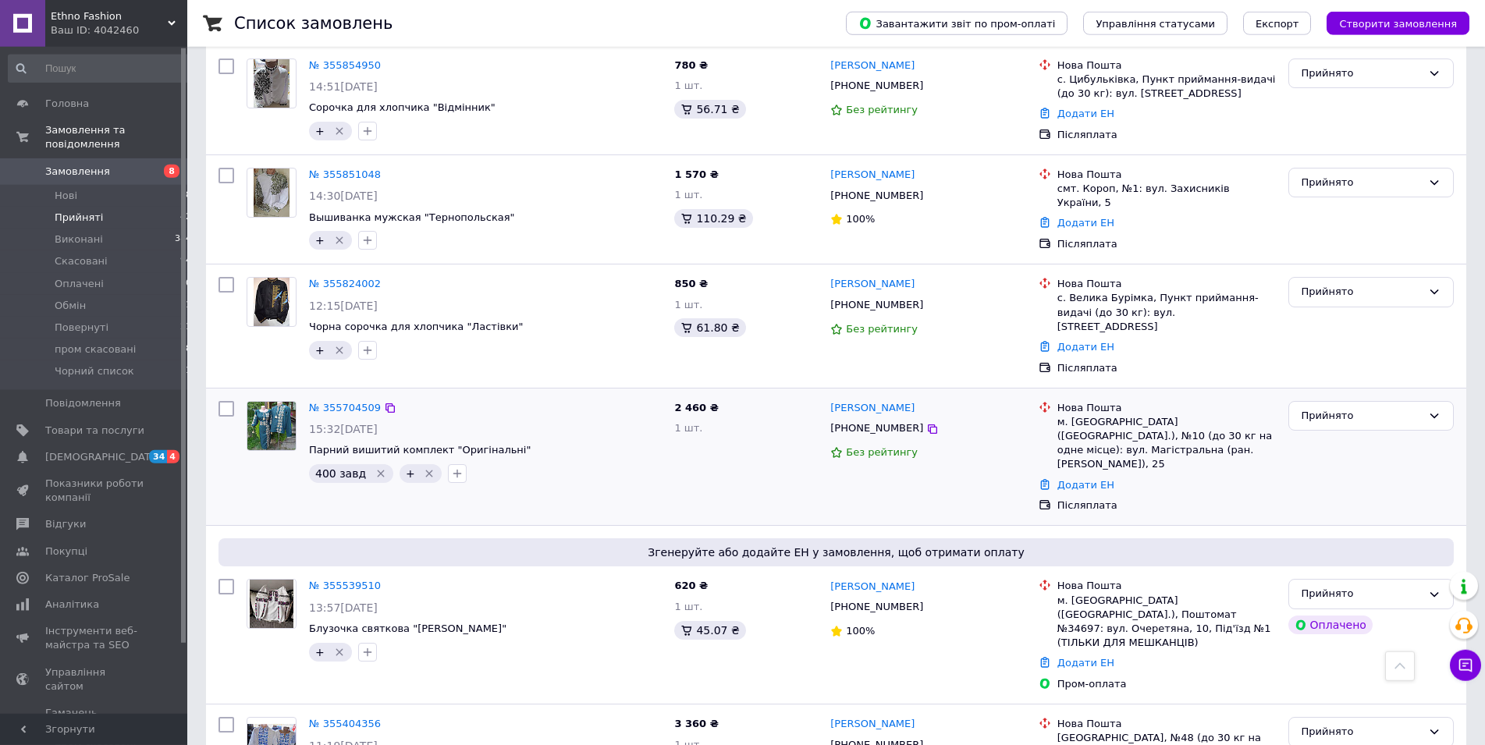
scroll to position [2067, 0]
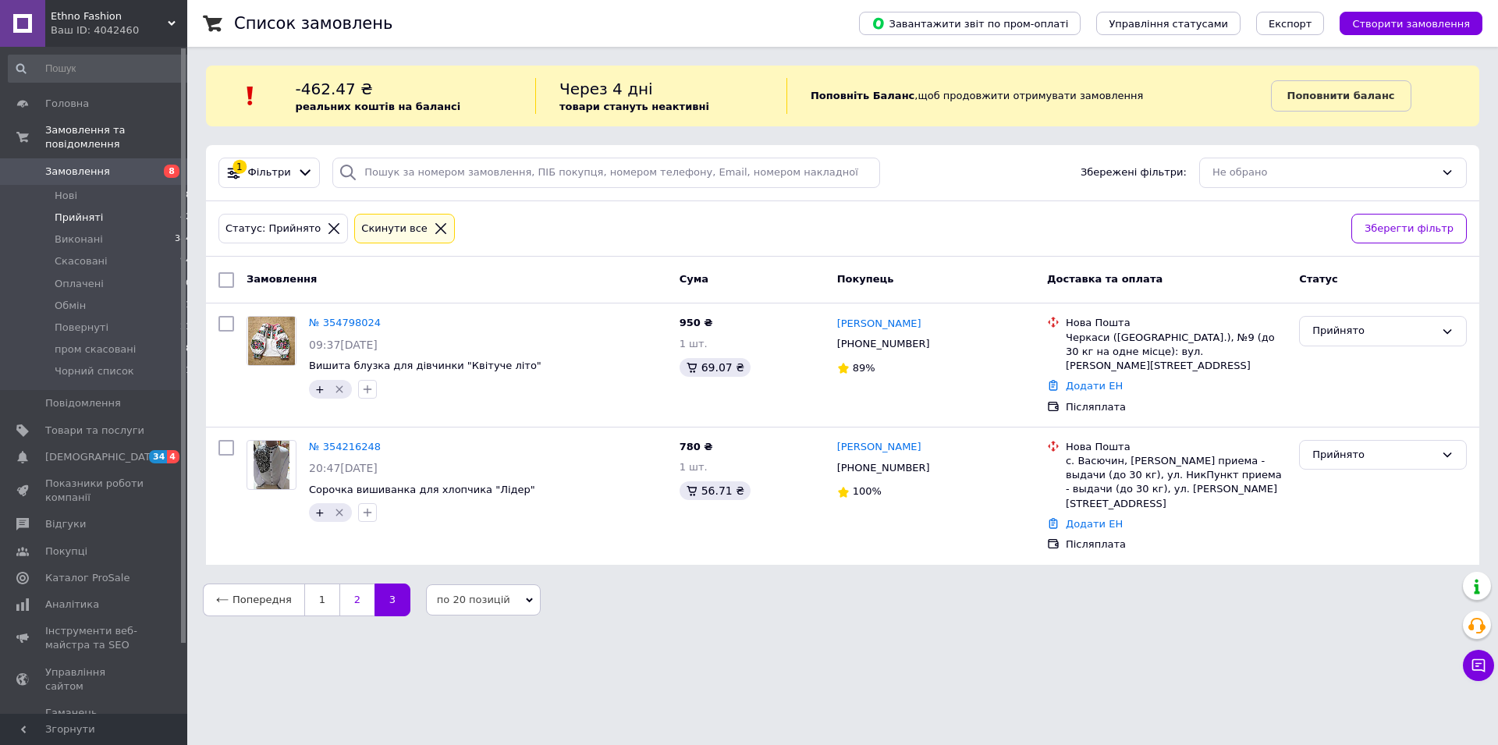
click at [350, 584] on link "2" at bounding box center [356, 600] width 35 height 33
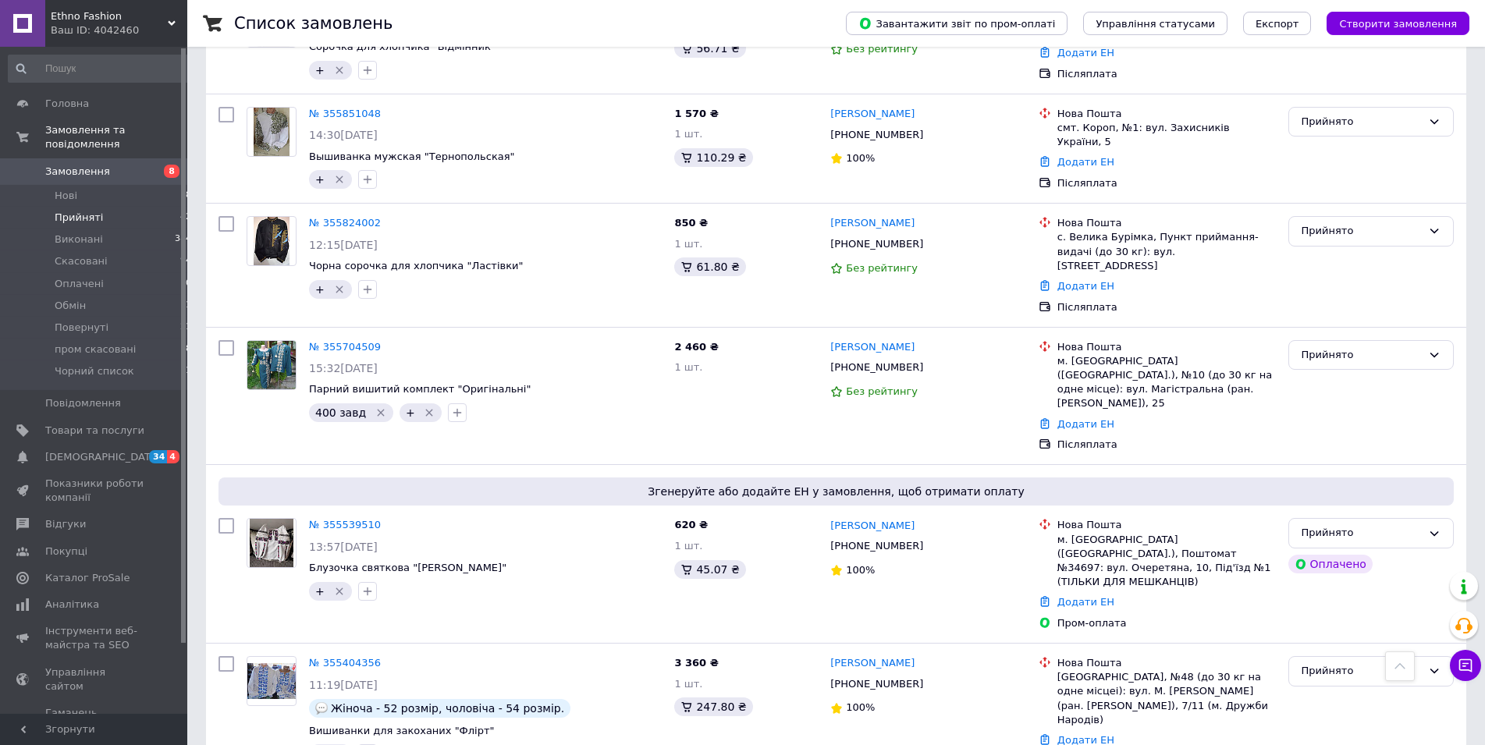
scroll to position [2067, 0]
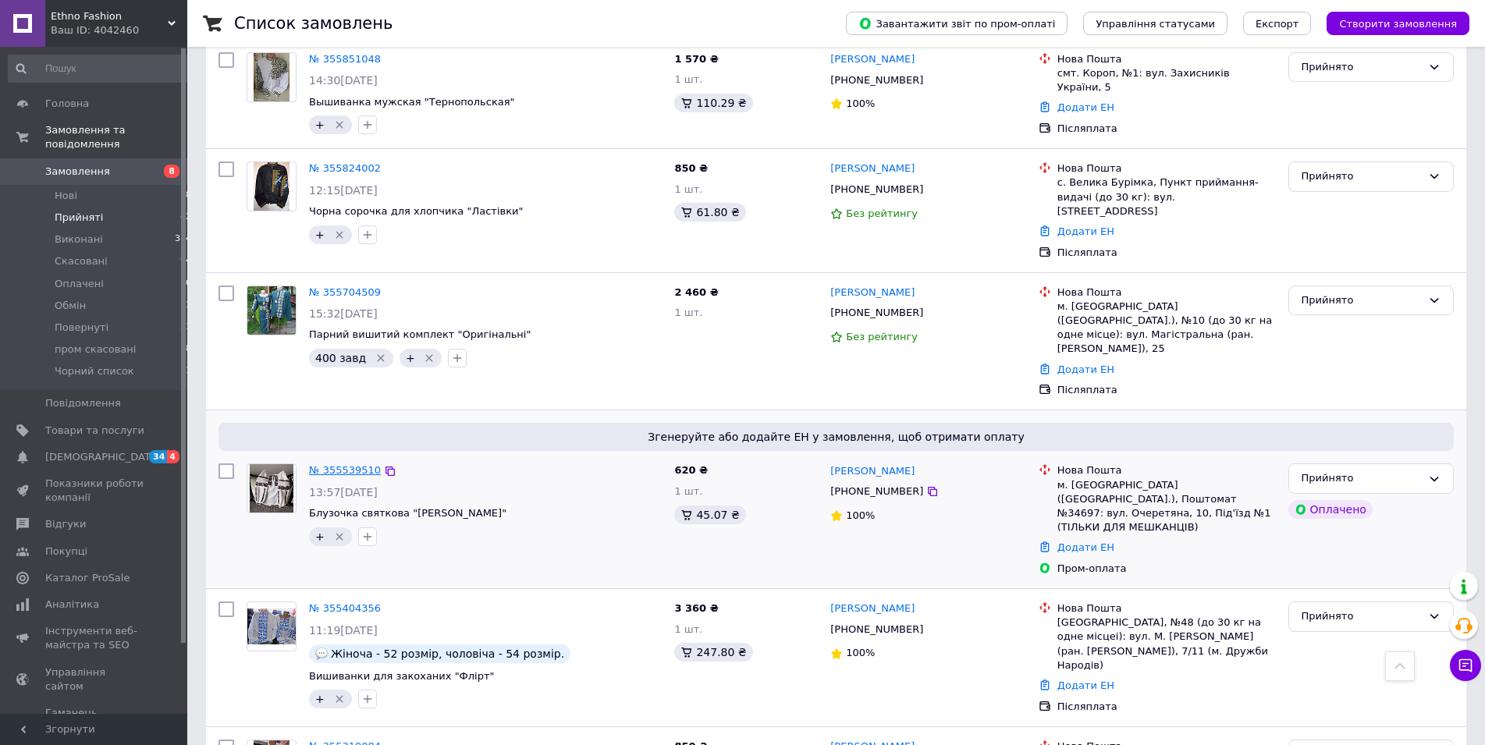
click at [330, 464] on link "№ 355539510" at bounding box center [345, 470] width 72 height 12
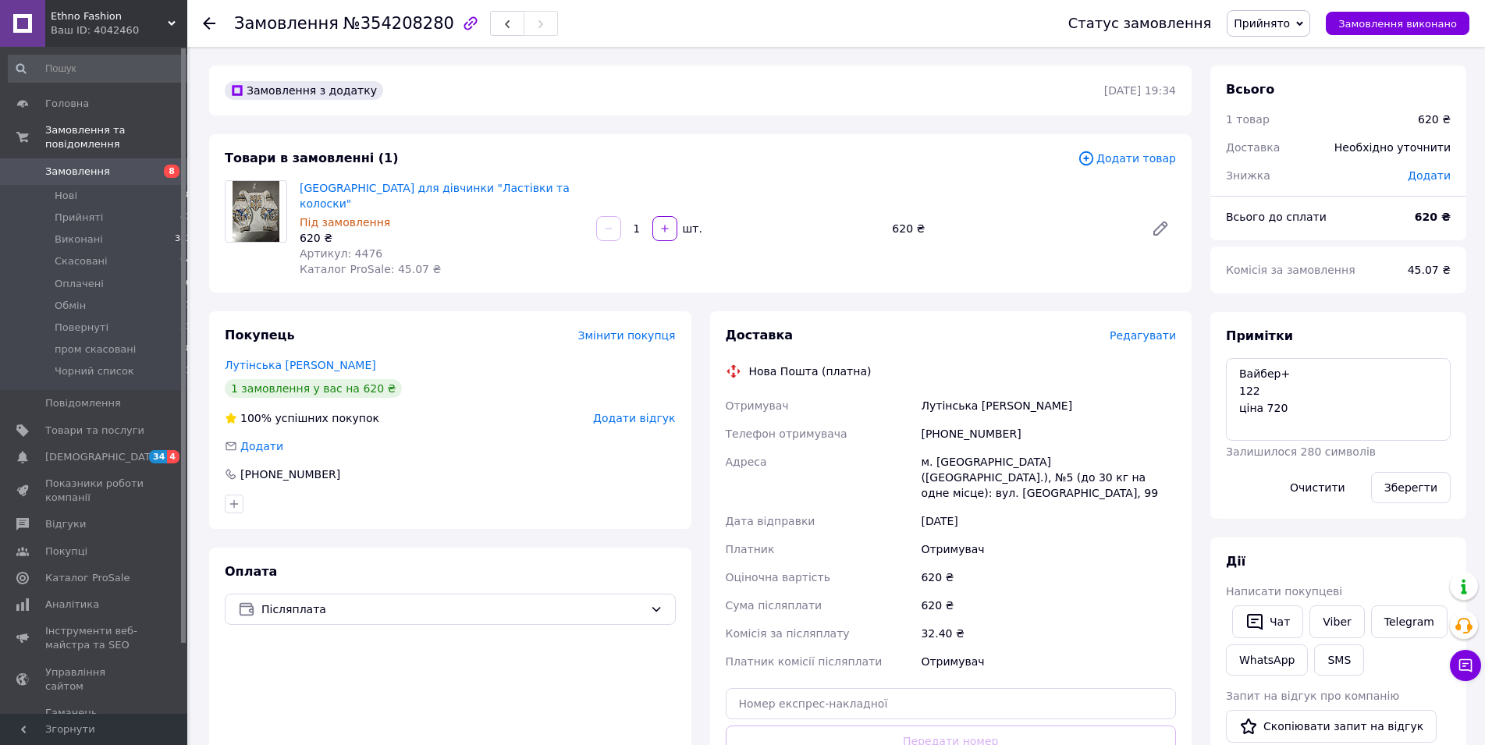
click at [1139, 329] on span "Редагувати" at bounding box center [1142, 335] width 66 height 12
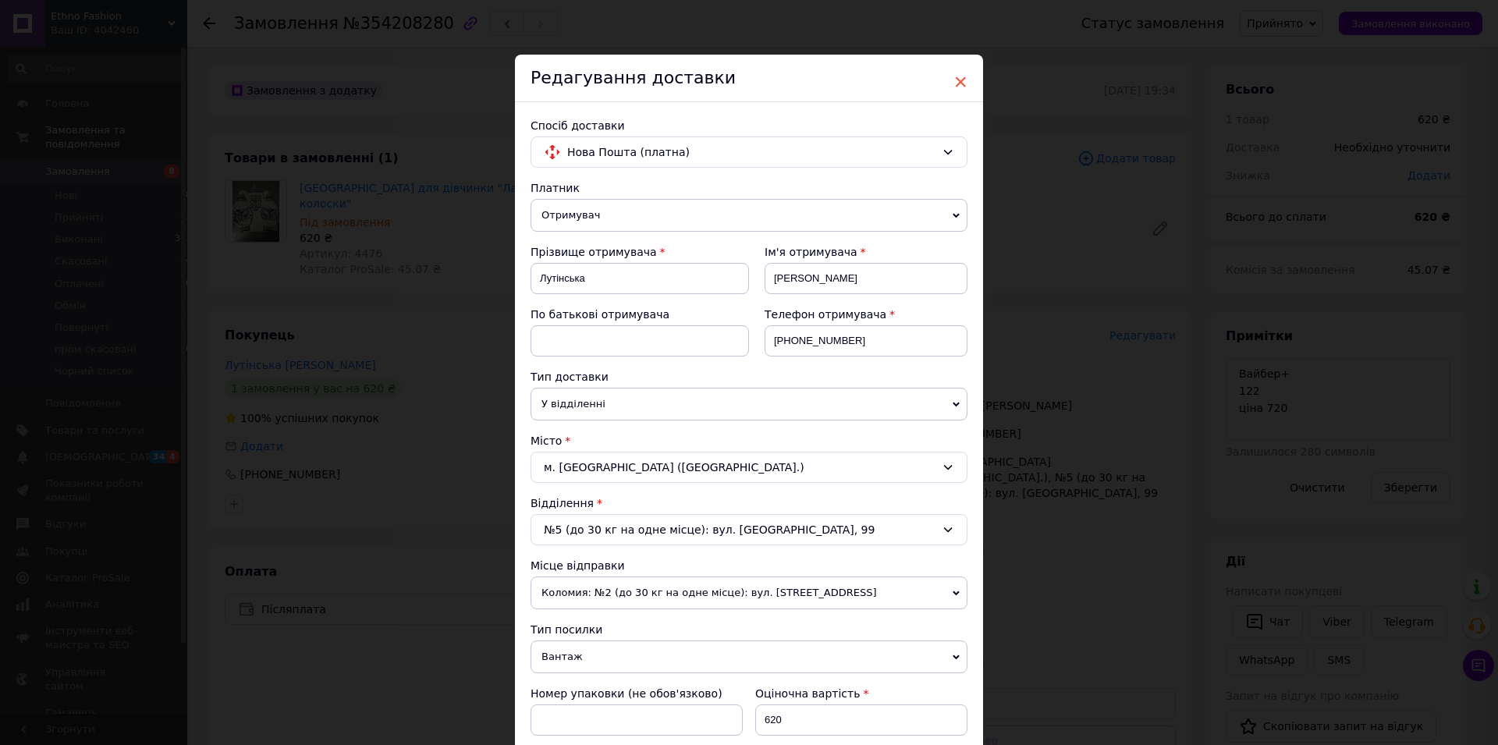
click at [957, 82] on span "×" at bounding box center [960, 82] width 14 height 27
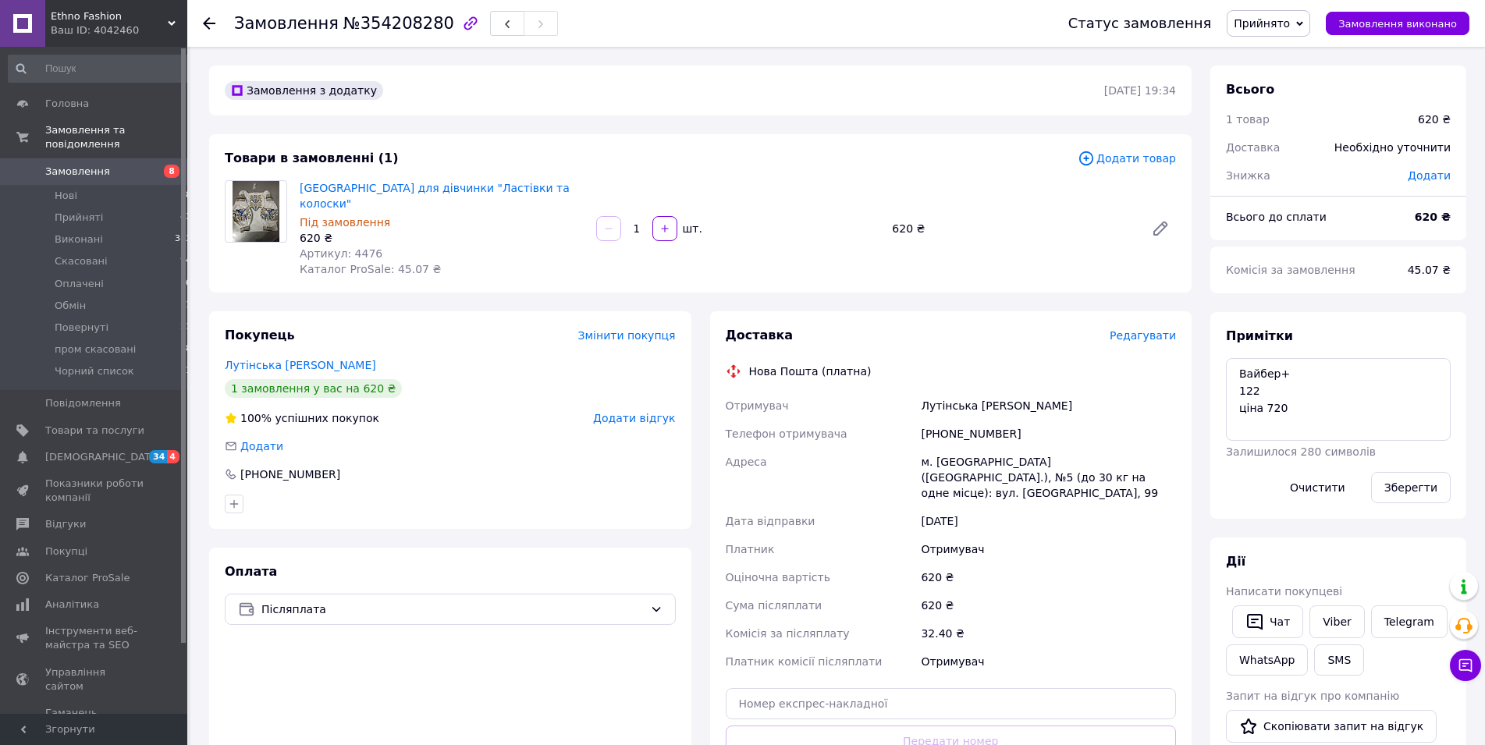
click at [1116, 160] on span "Додати товар" at bounding box center [1126, 158] width 98 height 17
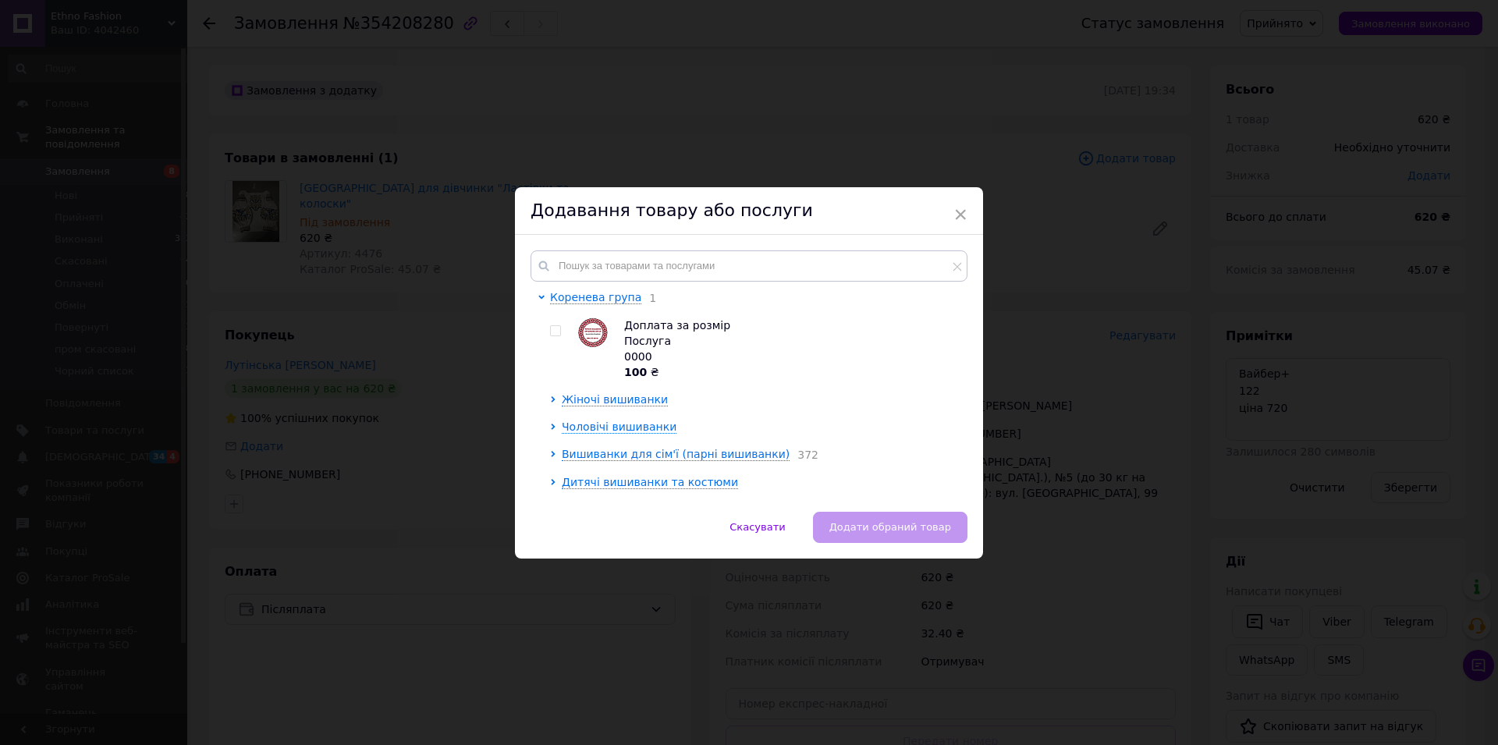
click at [550, 332] on input "checkbox" at bounding box center [555, 331] width 10 height 10
checkbox input "true"
click at [875, 521] on span "Додати обраний товар" at bounding box center [890, 527] width 122 height 12
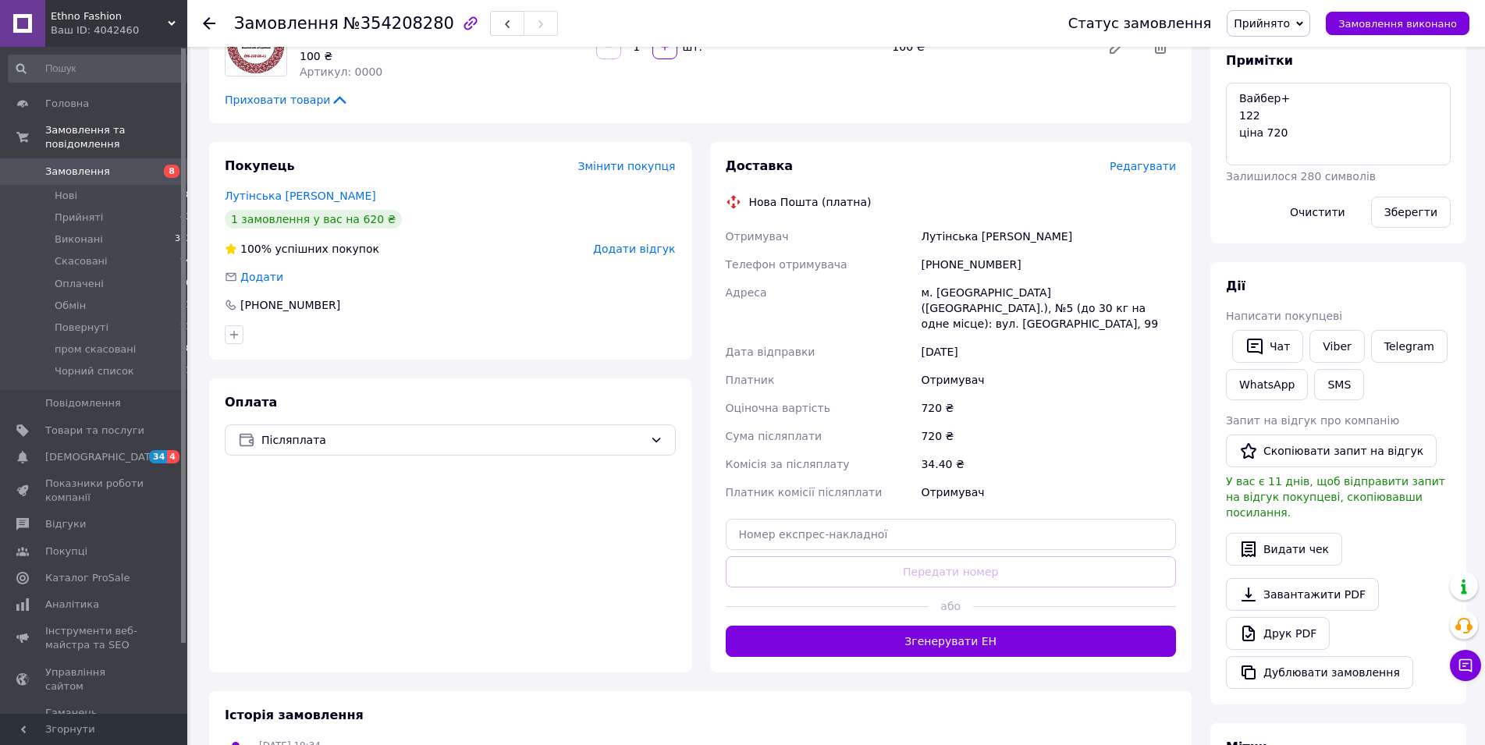
scroll to position [398, 0]
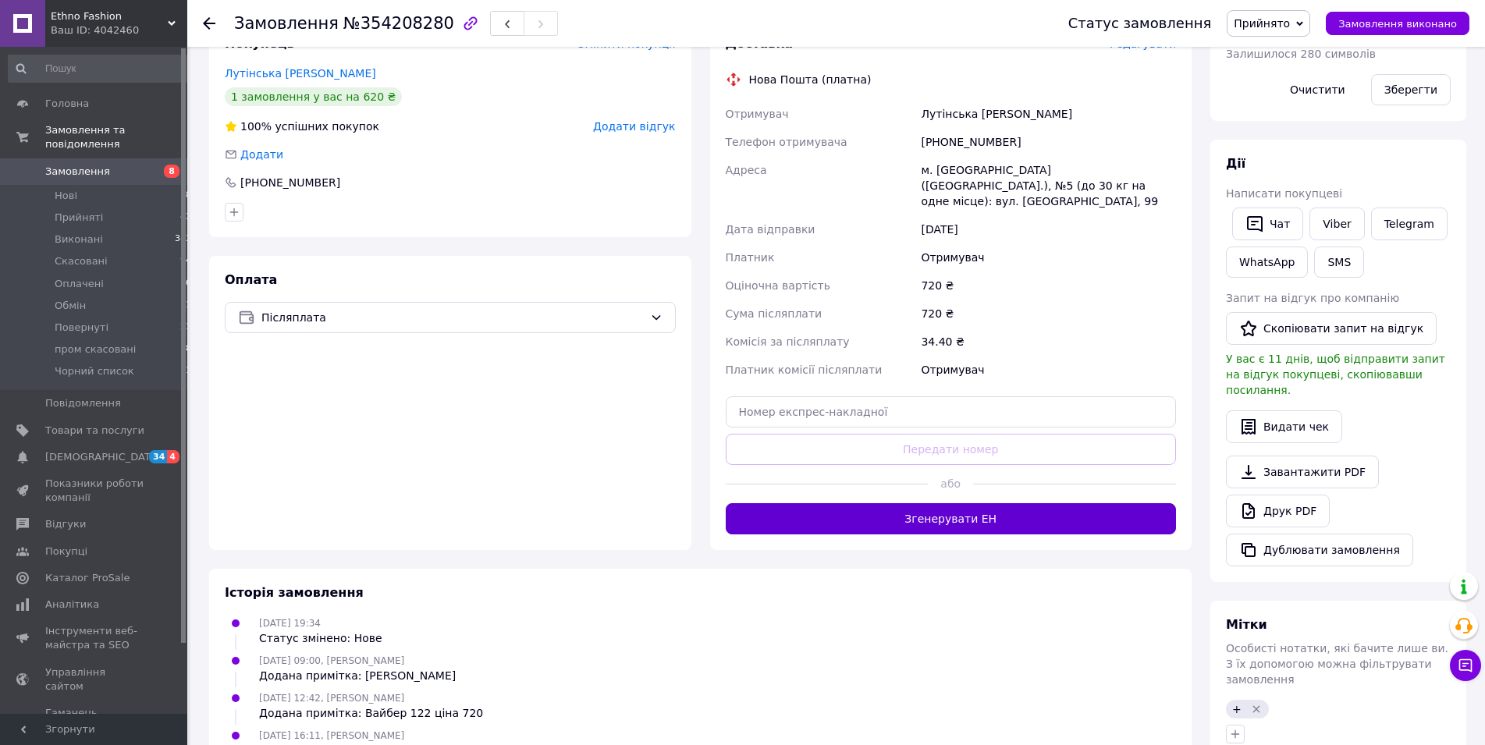
click at [990, 503] on button "Згенерувати ЕН" at bounding box center [951, 518] width 451 height 31
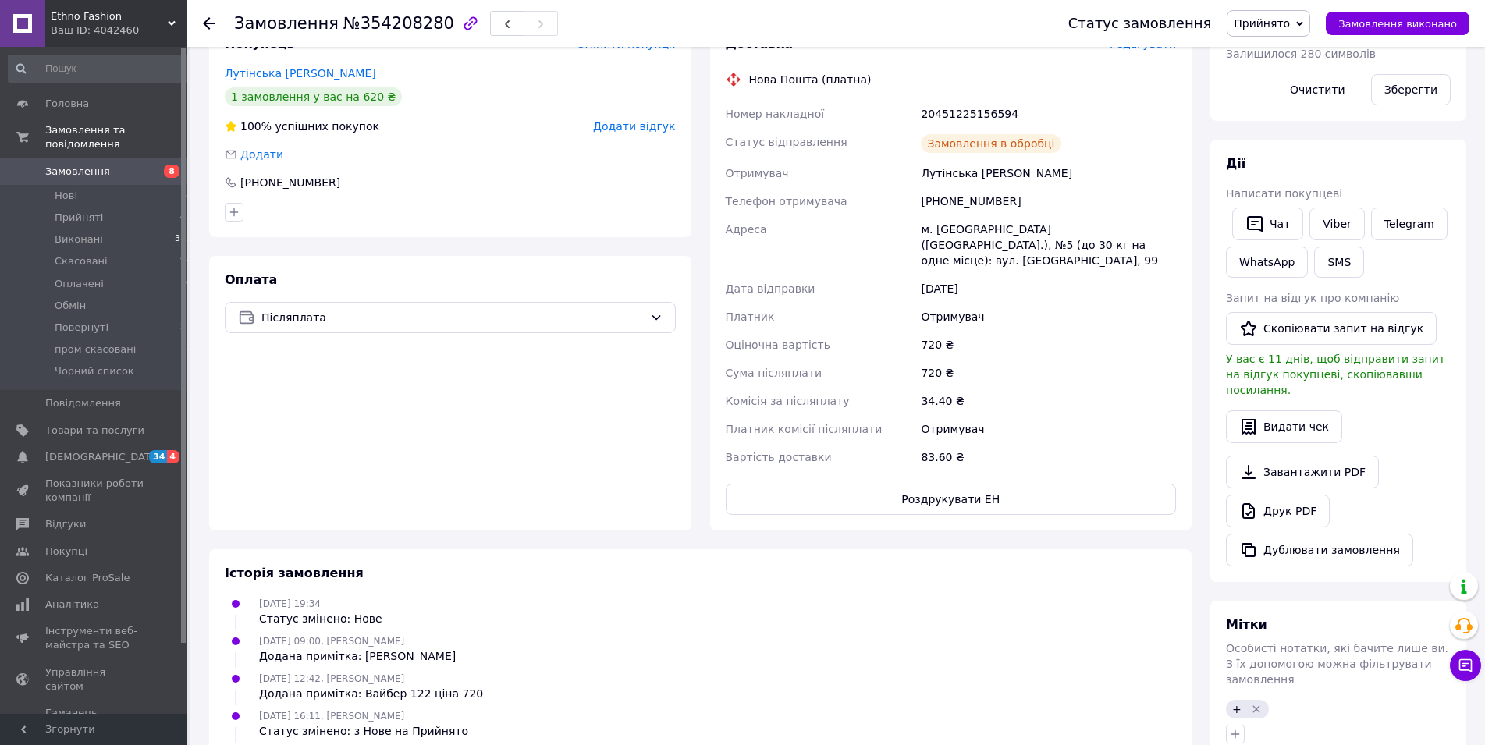
click at [858, 484] on button "Роздрукувати ЕН" at bounding box center [951, 499] width 451 height 31
click at [1149, 34] on div "Статус замовлення Прийнято Виконано Скасовано Оплачено Обмін Повернуті пром ска…" at bounding box center [1260, 23] width 417 height 27
click at [1364, 30] on span "Замовлення виконано" at bounding box center [1397, 24] width 119 height 12
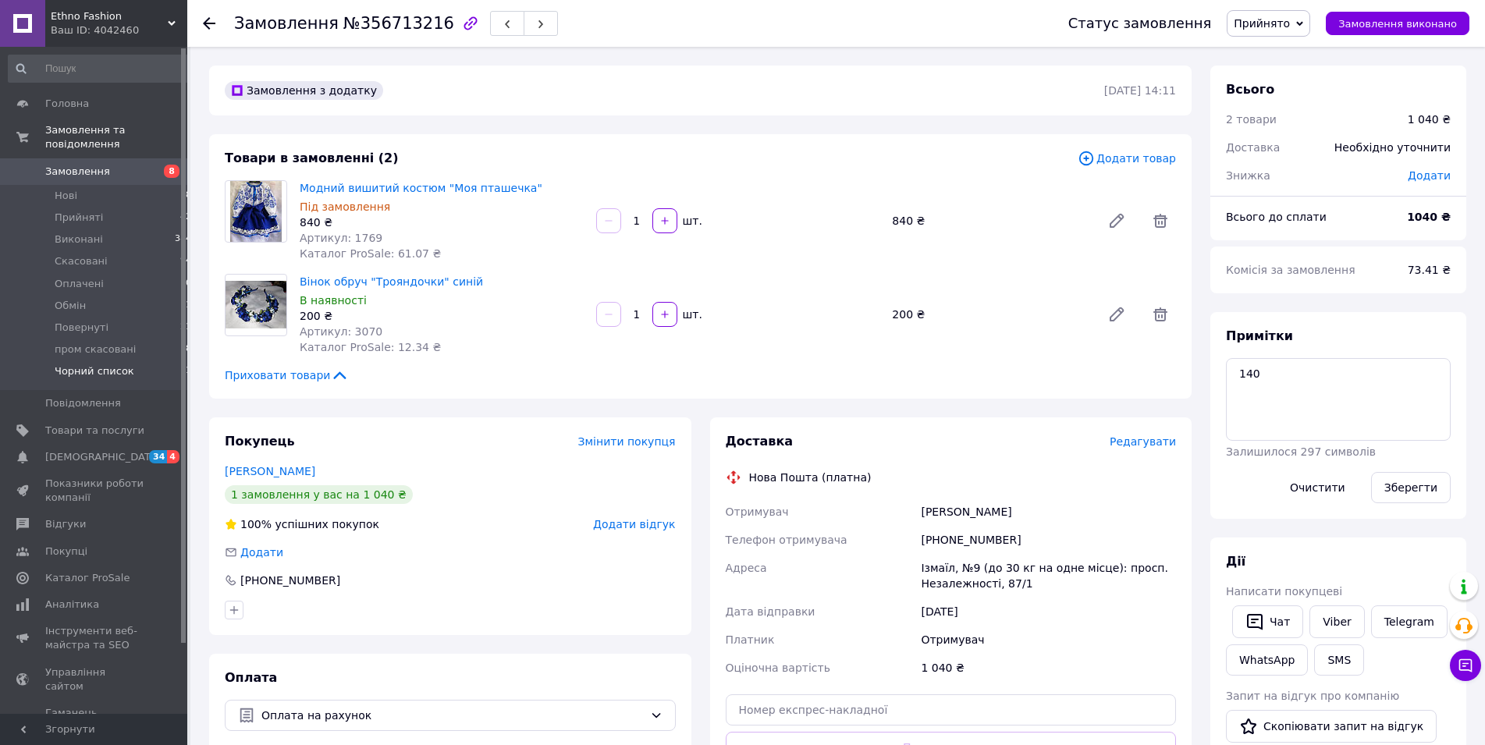
click at [84, 364] on span "Чорний список" at bounding box center [95, 371] width 80 height 14
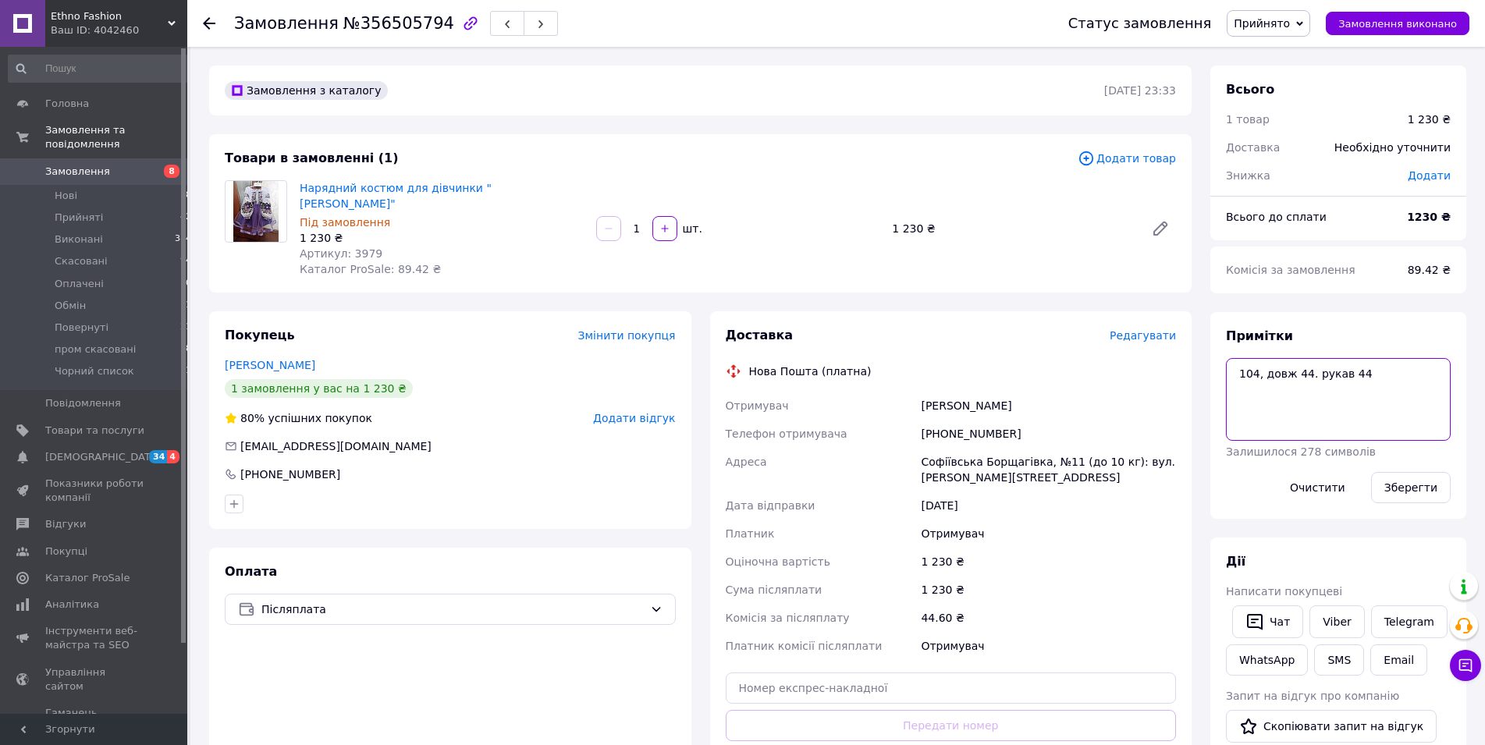
click at [1373, 363] on textarea "104, довж 44. рукав 44" at bounding box center [1338, 399] width 225 height 83
type textarea "104, довж 44. рукав 44+"
click at [1401, 486] on button "Зберегти" at bounding box center [1411, 487] width 80 height 31
